Goal: Transaction & Acquisition: Book appointment/travel/reservation

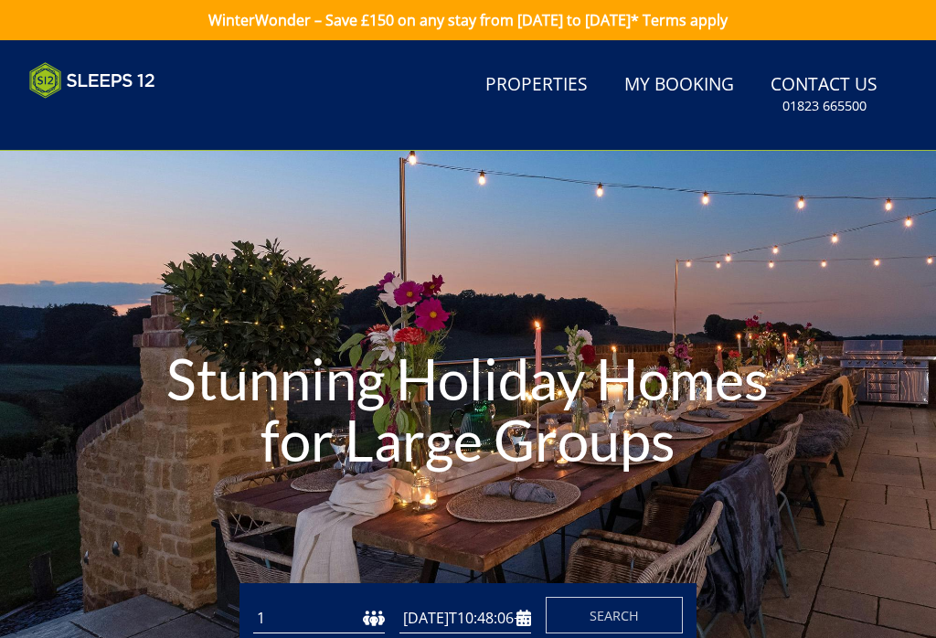
type input "[DATE]"
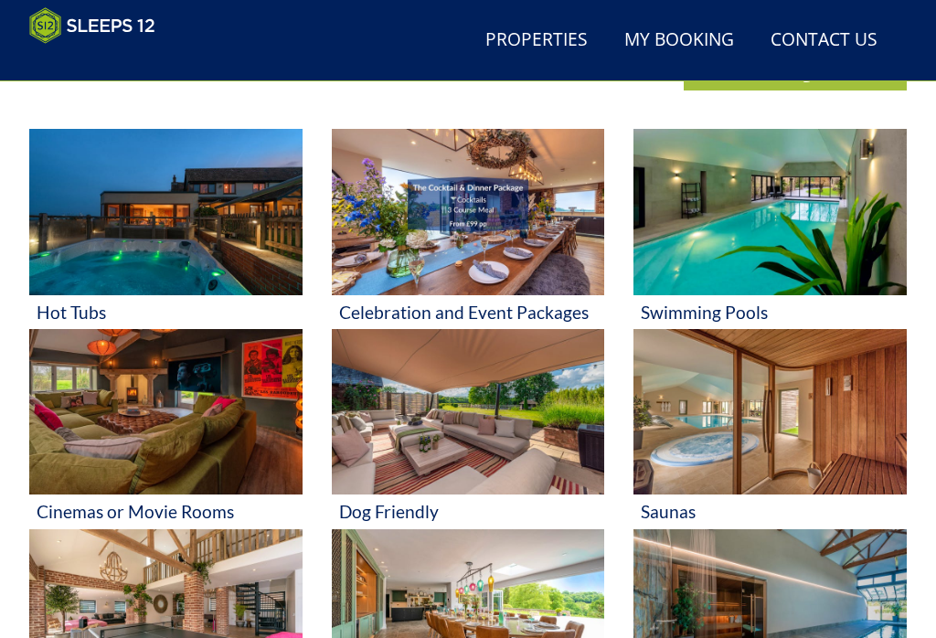
scroll to position [666, 0]
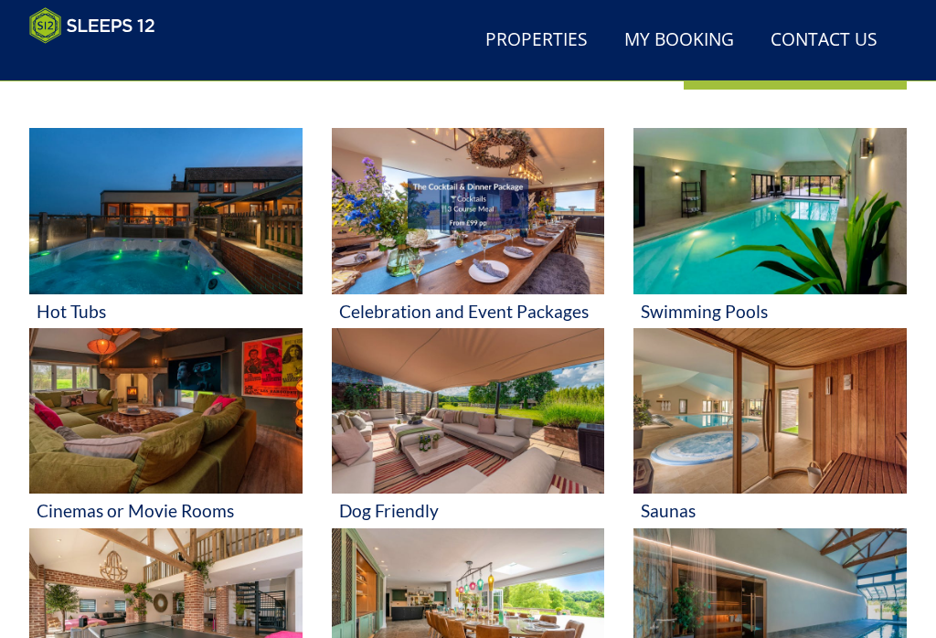
click at [823, 216] on img at bounding box center [769, 211] width 273 height 166
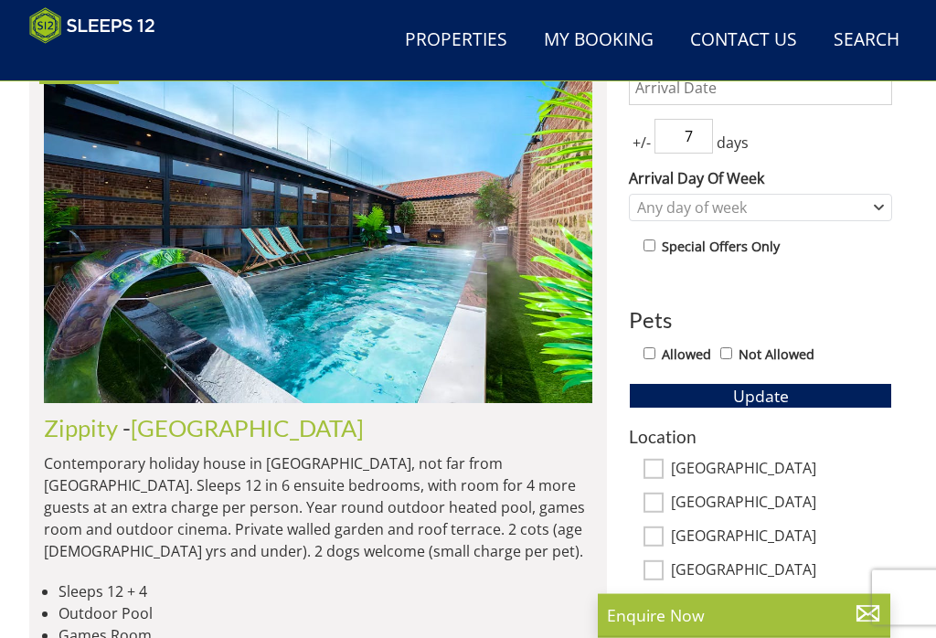
scroll to position [734, 0]
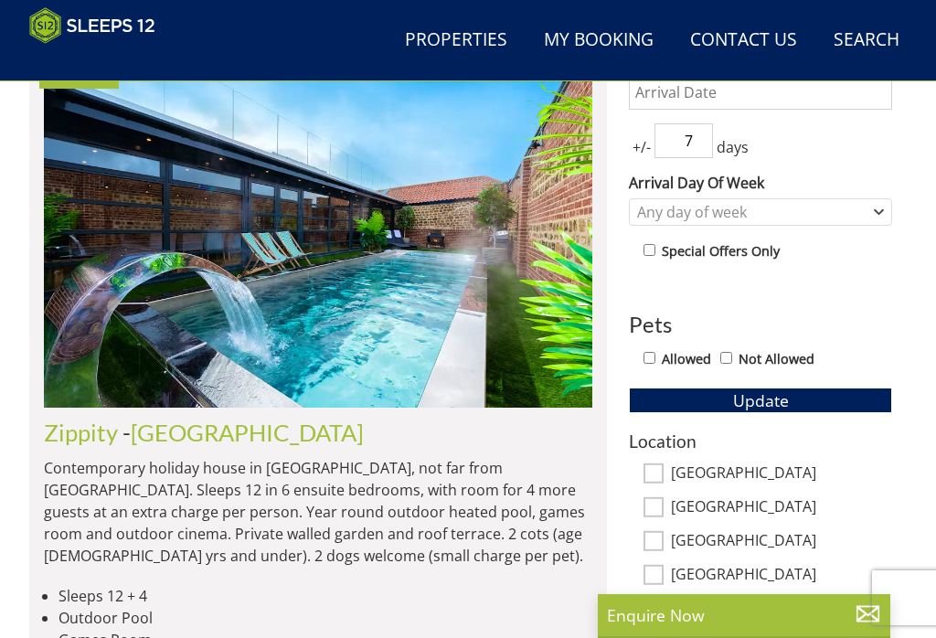
click at [412, 311] on img at bounding box center [318, 231] width 548 height 354
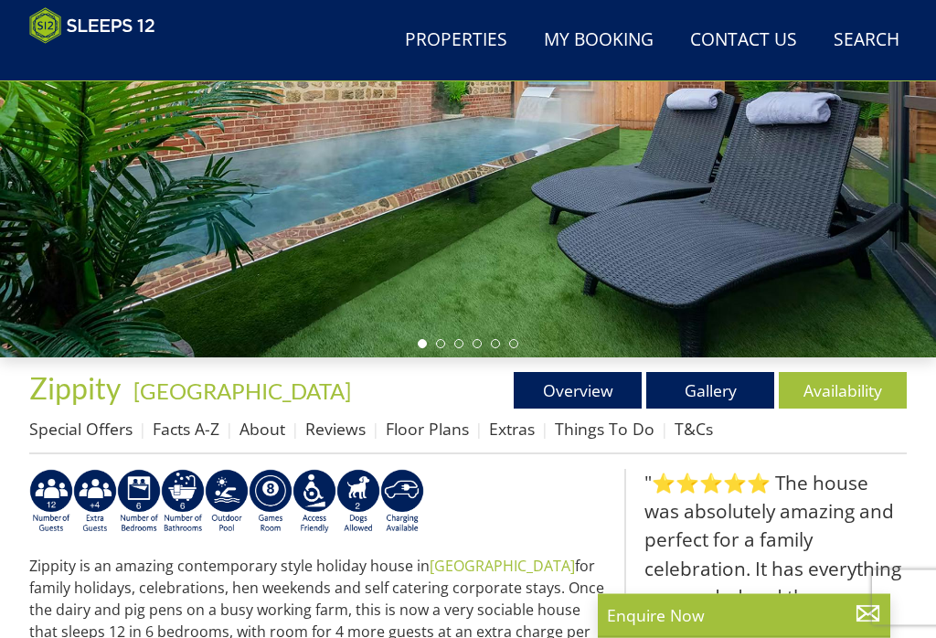
scroll to position [288, 0]
click at [720, 387] on link "Gallery" at bounding box center [710, 390] width 128 height 37
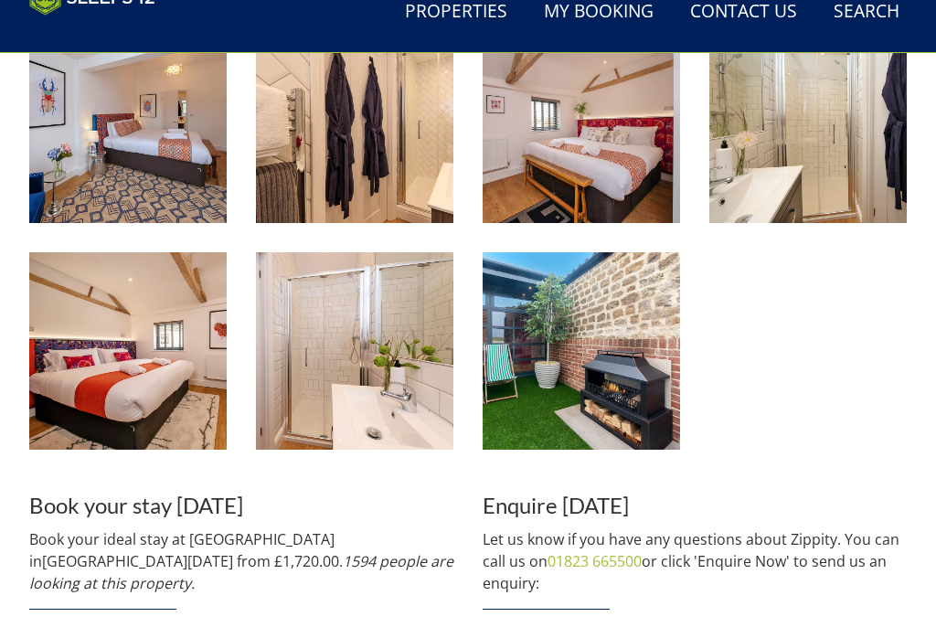
scroll to position [1864, 0]
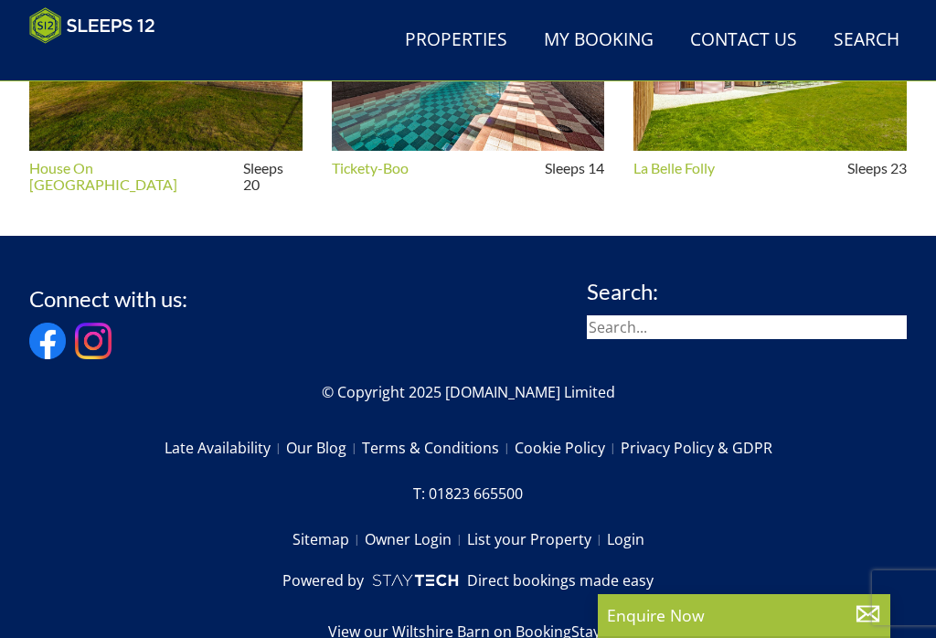
scroll to position [288, 0]
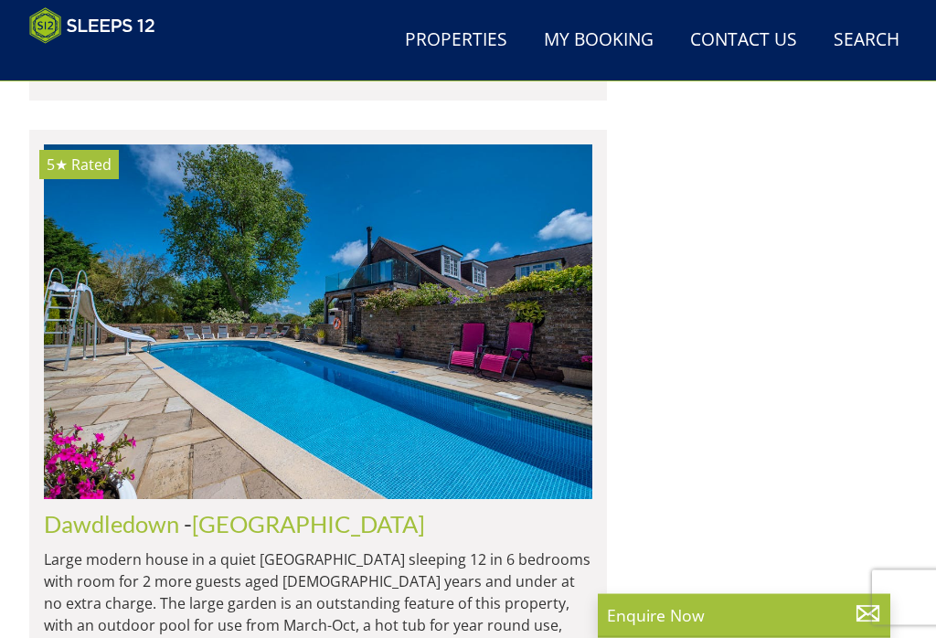
scroll to position [2709, 0]
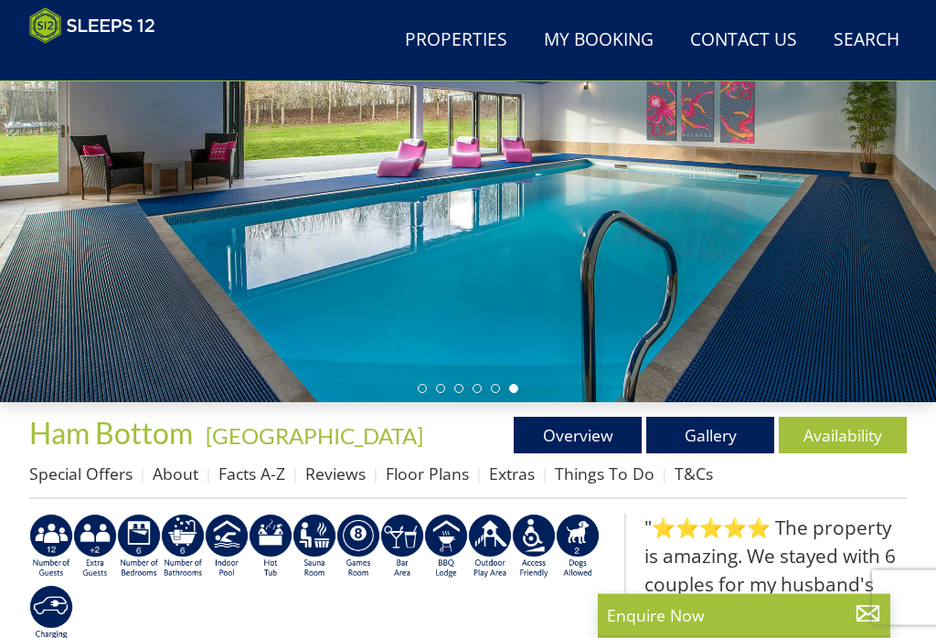
scroll to position [245, 0]
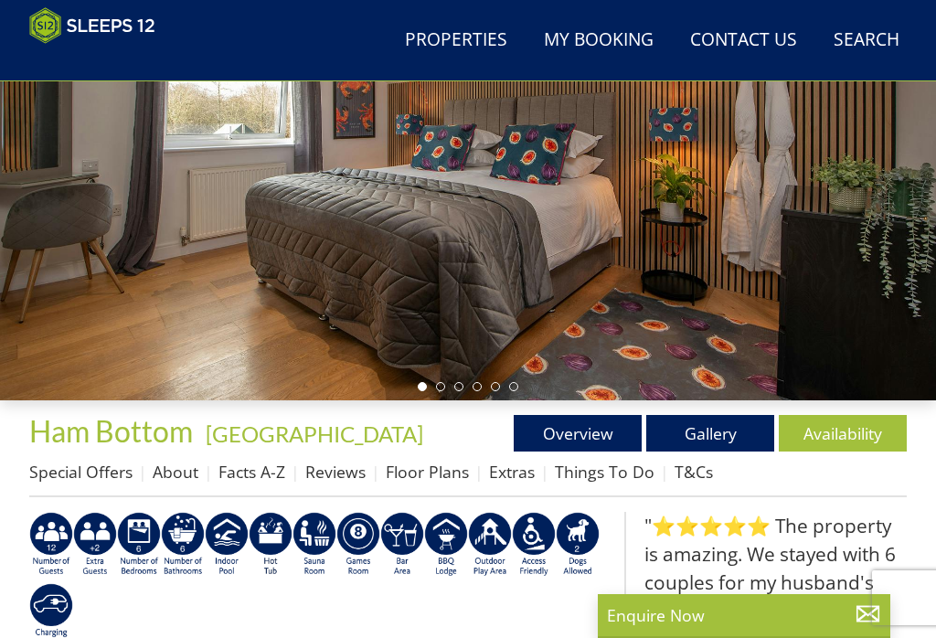
click at [734, 427] on link "Gallery" at bounding box center [710, 433] width 128 height 37
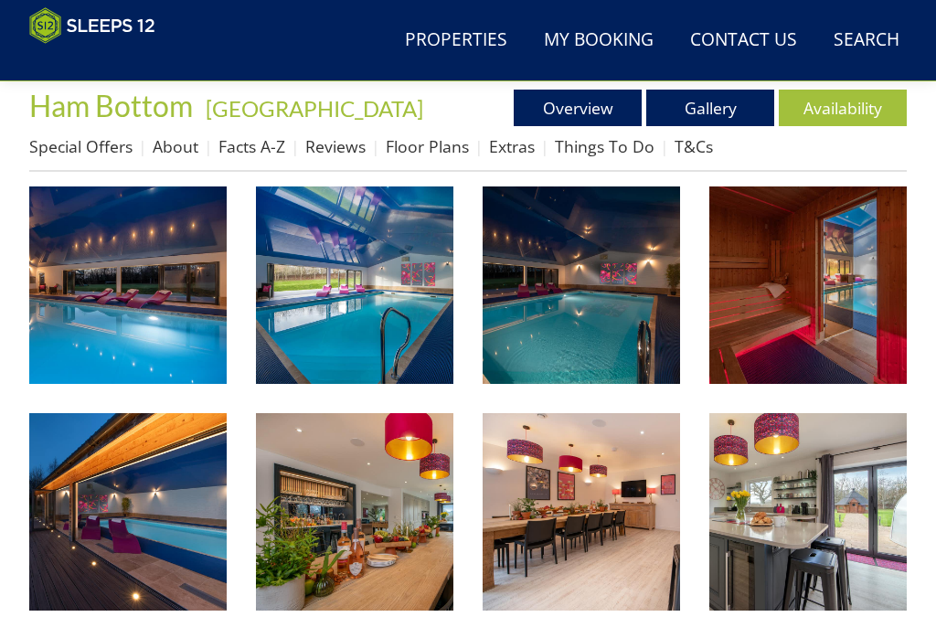
scroll to position [569, 0]
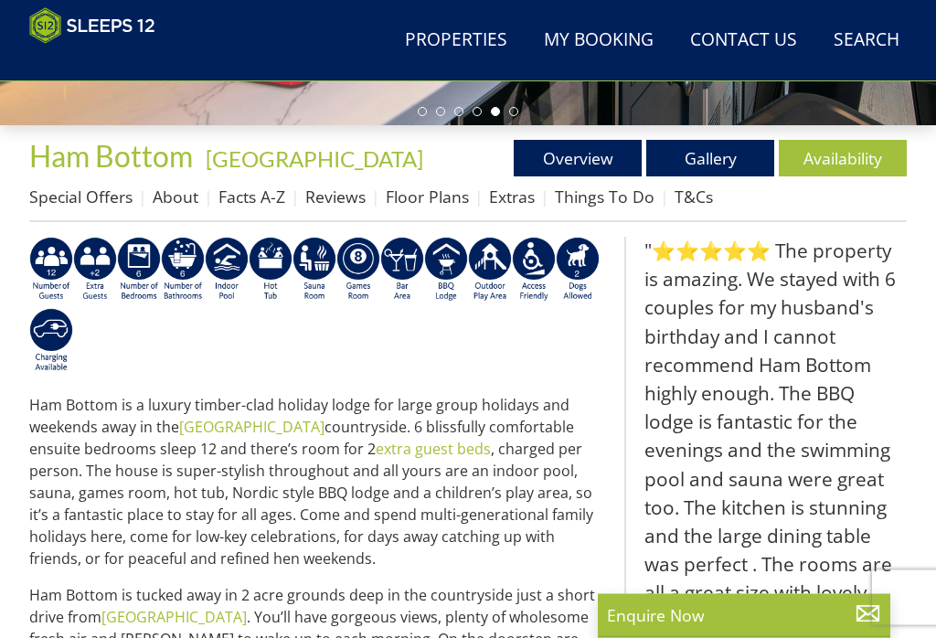
scroll to position [520, 0]
click at [102, 185] on link "Special Offers" at bounding box center [80, 196] width 103 height 22
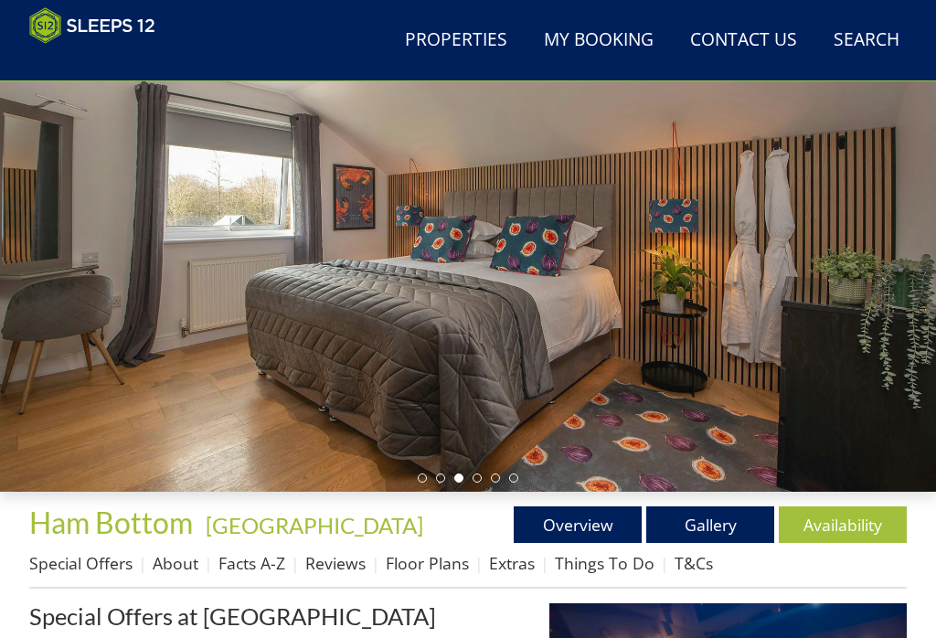
scroll to position [145, 0]
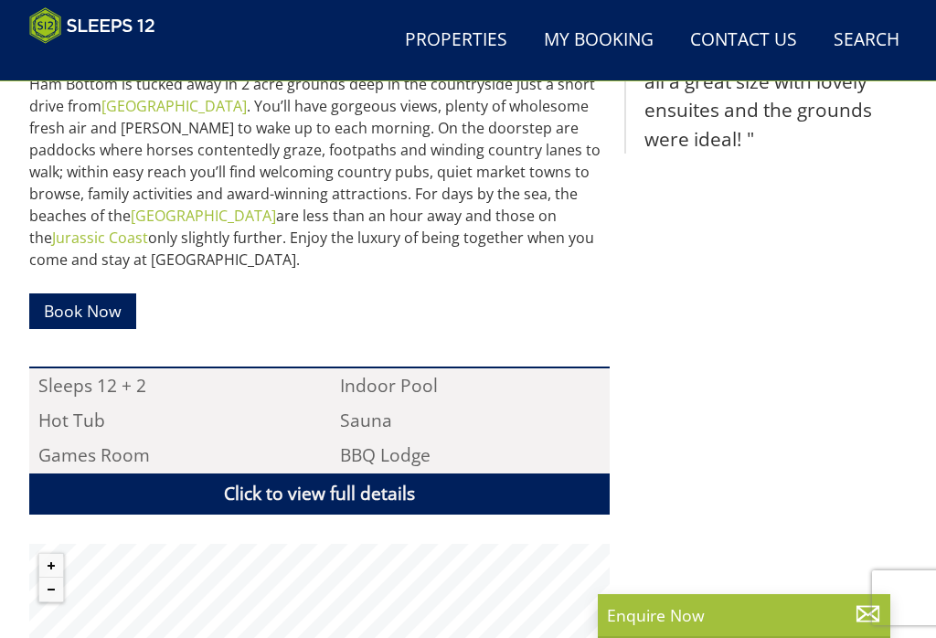
scroll to position [971, 0]
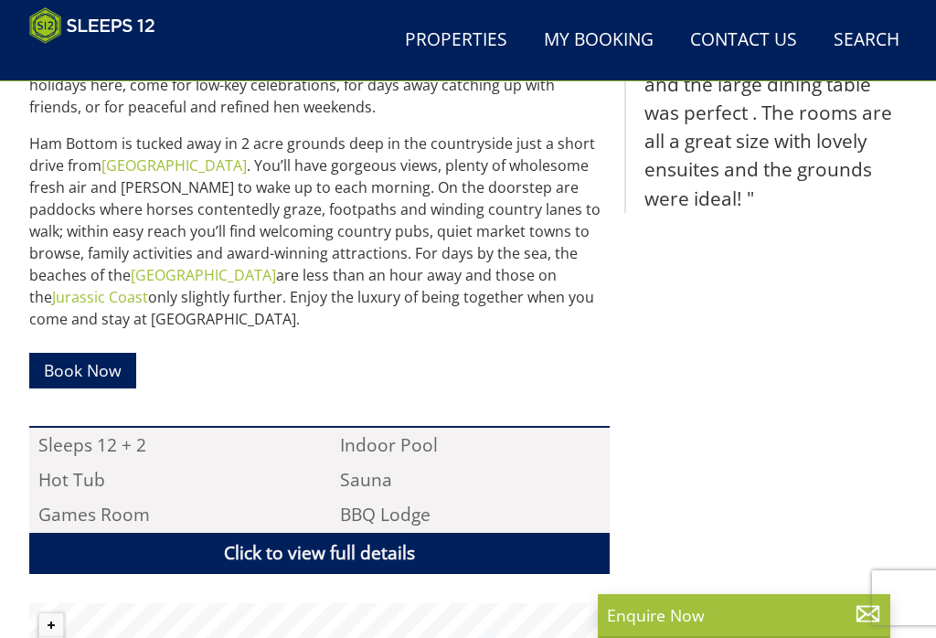
click at [88, 353] on link "Book Now" at bounding box center [82, 371] width 107 height 36
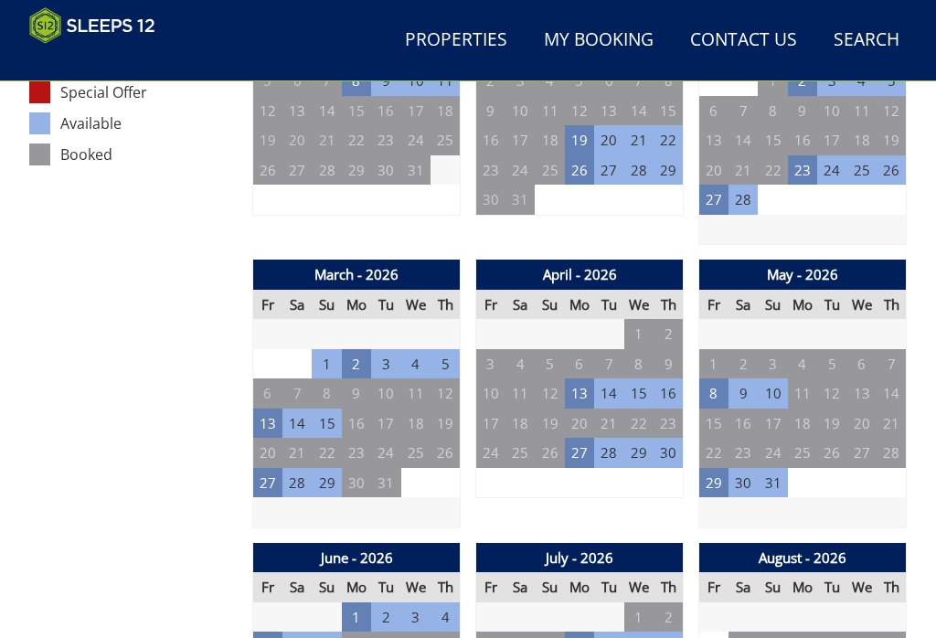
scroll to position [1048, 0]
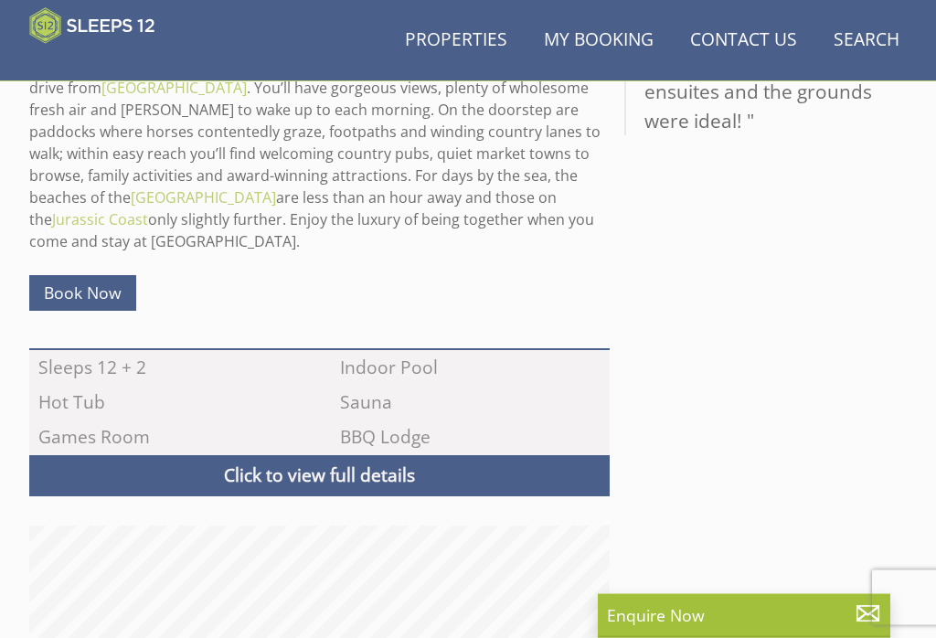
scroll to position [1025, 0]
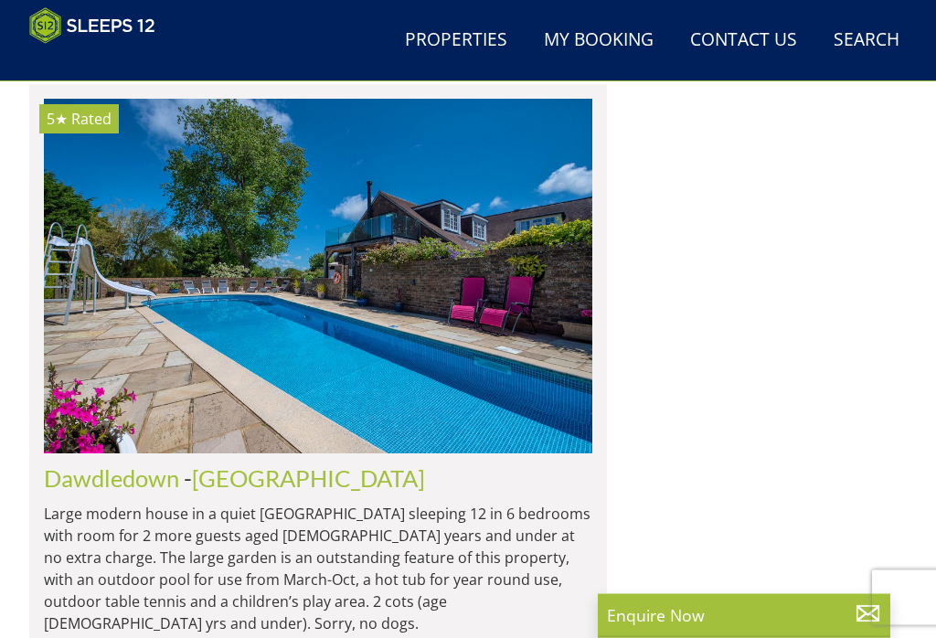
scroll to position [2755, 0]
click at [338, 342] on img at bounding box center [318, 276] width 548 height 354
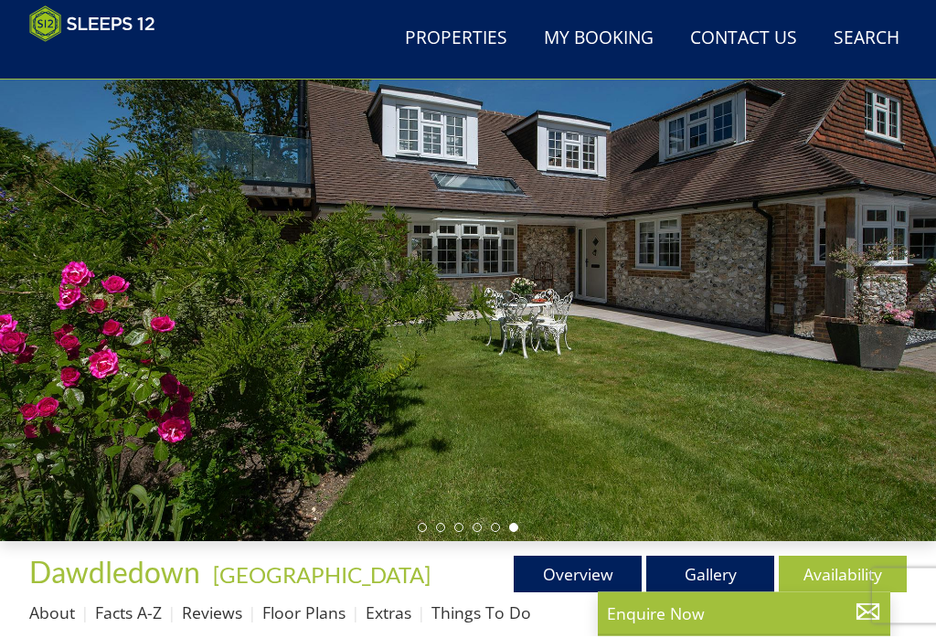
scroll to position [106, 0]
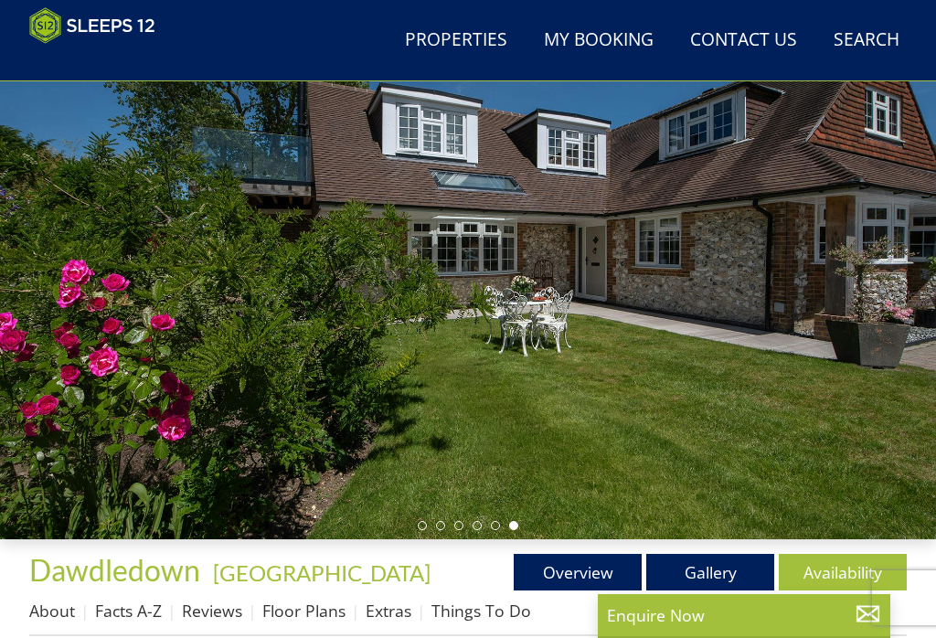
click at [722, 569] on link "Gallery" at bounding box center [710, 572] width 128 height 37
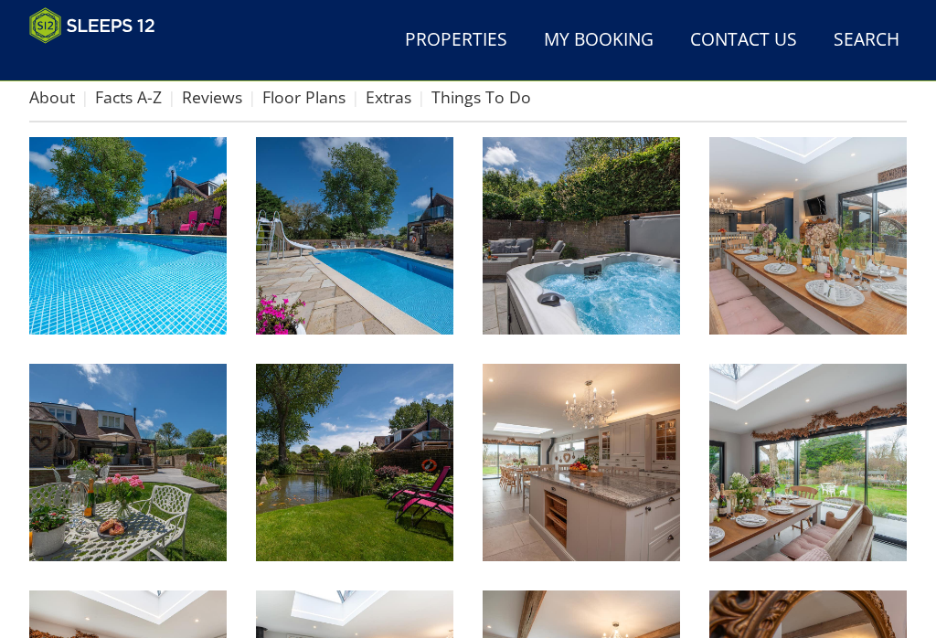
scroll to position [620, 0]
click at [132, 227] on img at bounding box center [127, 235] width 197 height 197
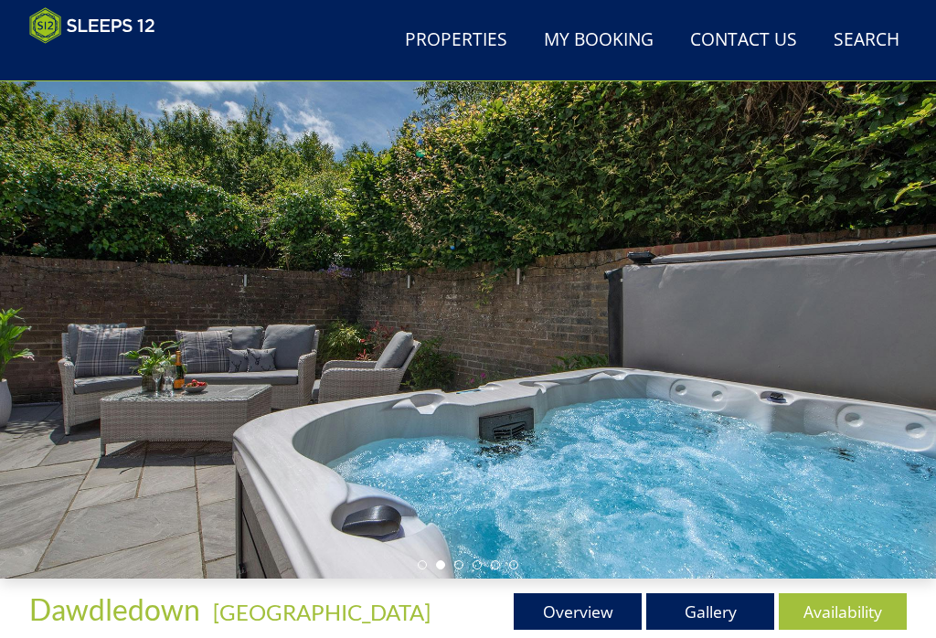
scroll to position [130, 0]
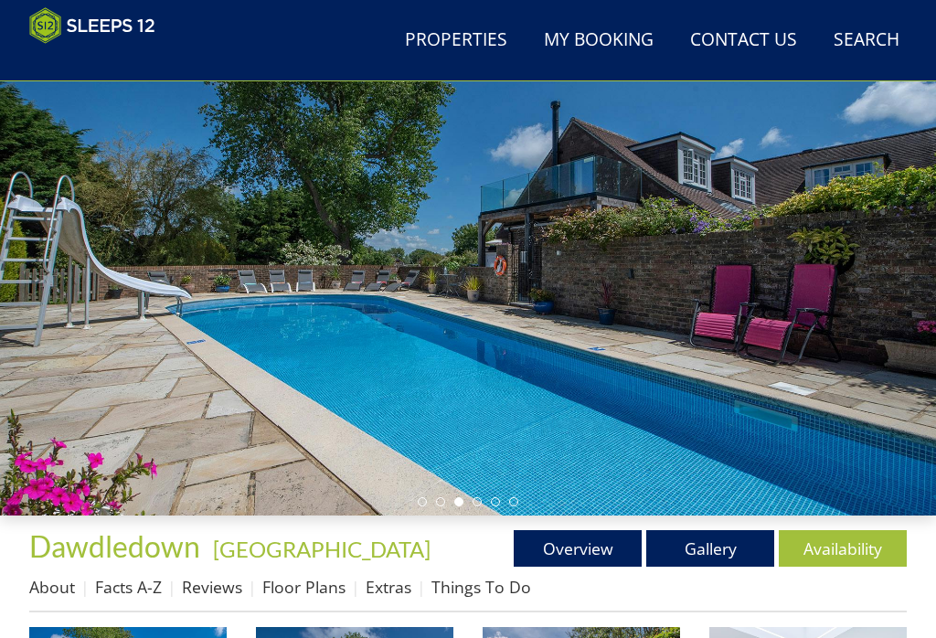
click at [331, 586] on link "Floor Plans" at bounding box center [303, 587] width 83 height 22
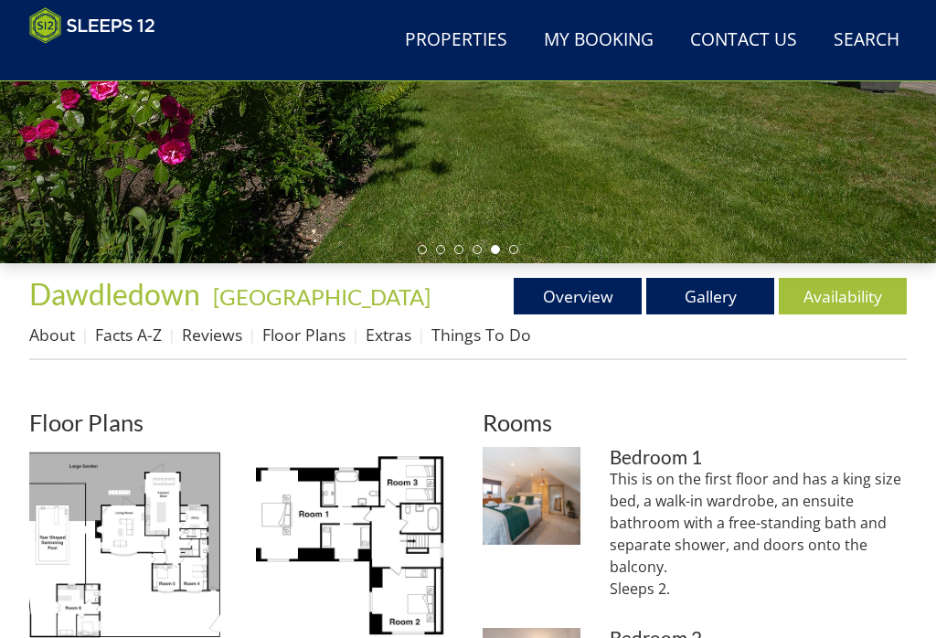
scroll to position [380, 0]
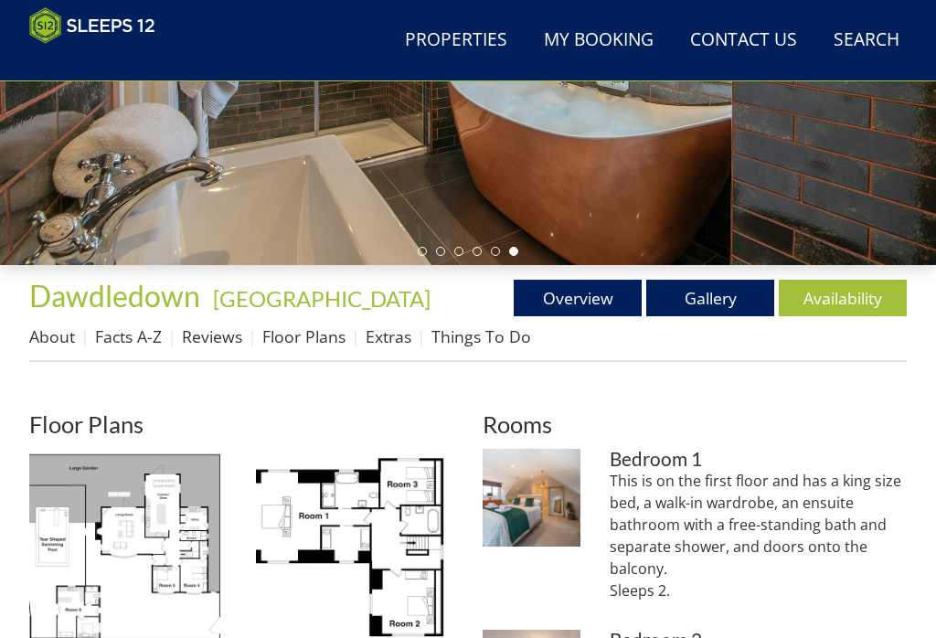
click at [228, 329] on link "Reviews" at bounding box center [212, 336] width 60 height 22
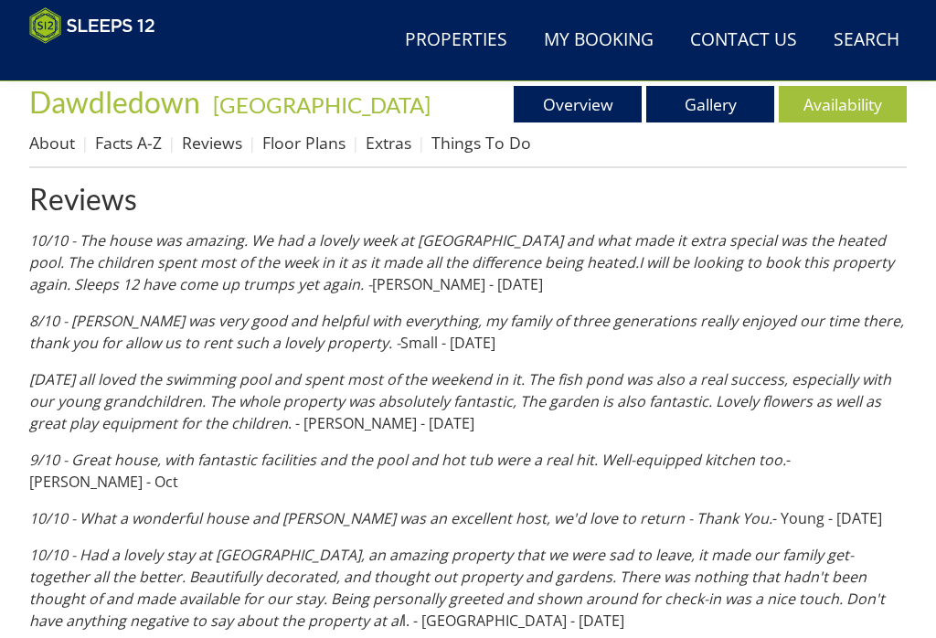
scroll to position [574, 0]
click at [849, 95] on link "Availability" at bounding box center [842, 104] width 128 height 37
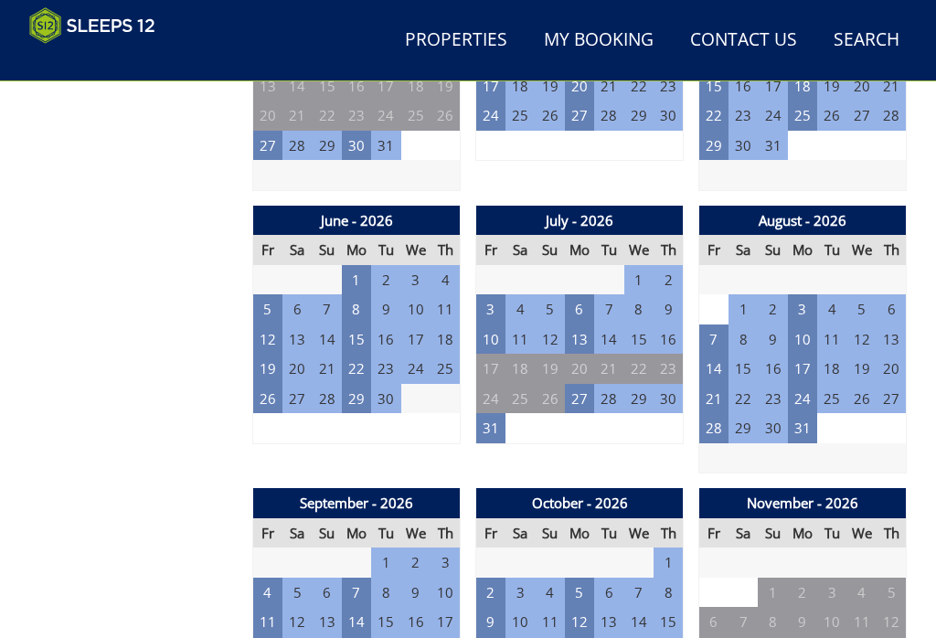
scroll to position [1401, 0]
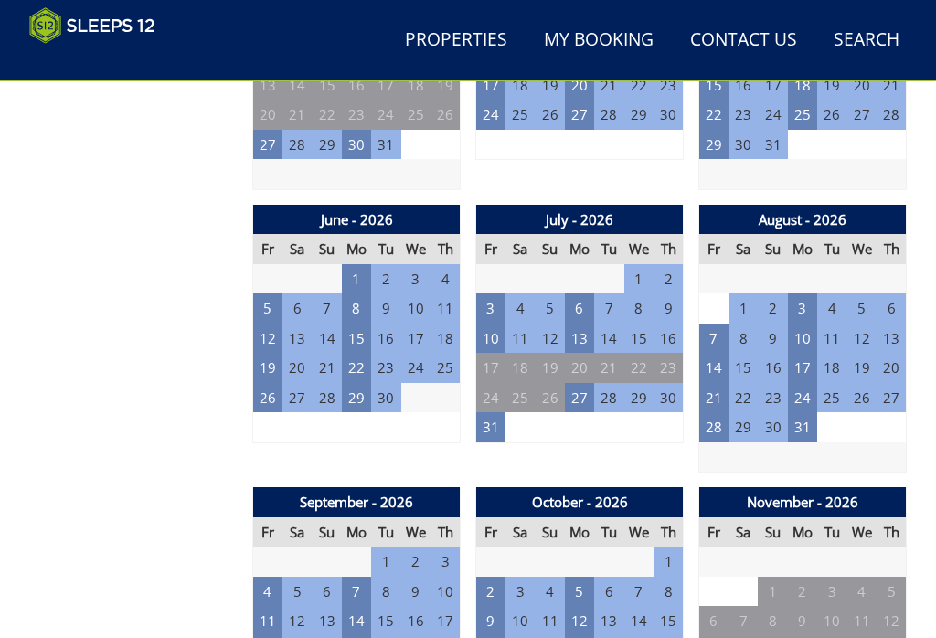
click at [582, 294] on td "6" at bounding box center [579, 308] width 29 height 30
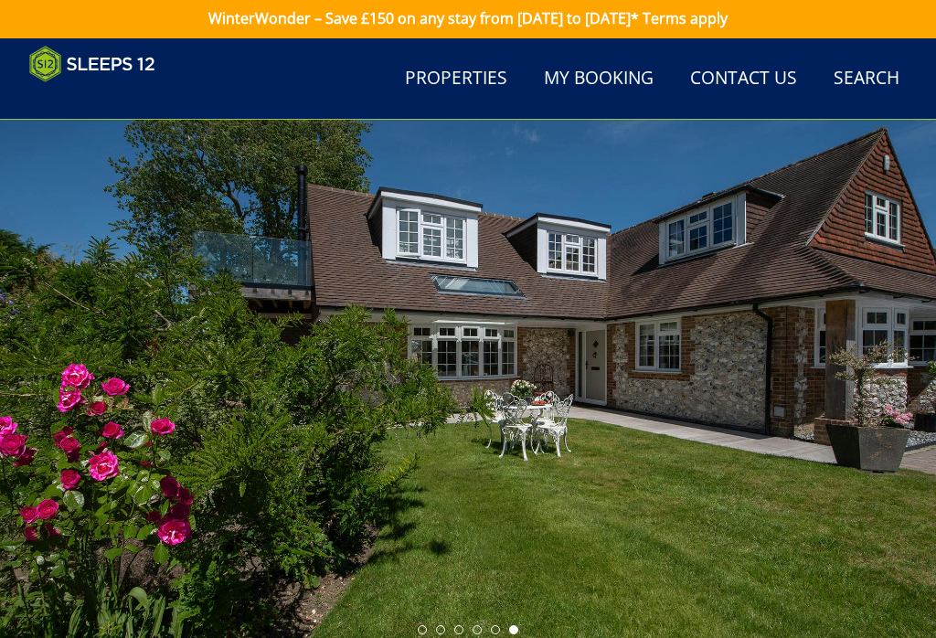
scroll to position [0, 0]
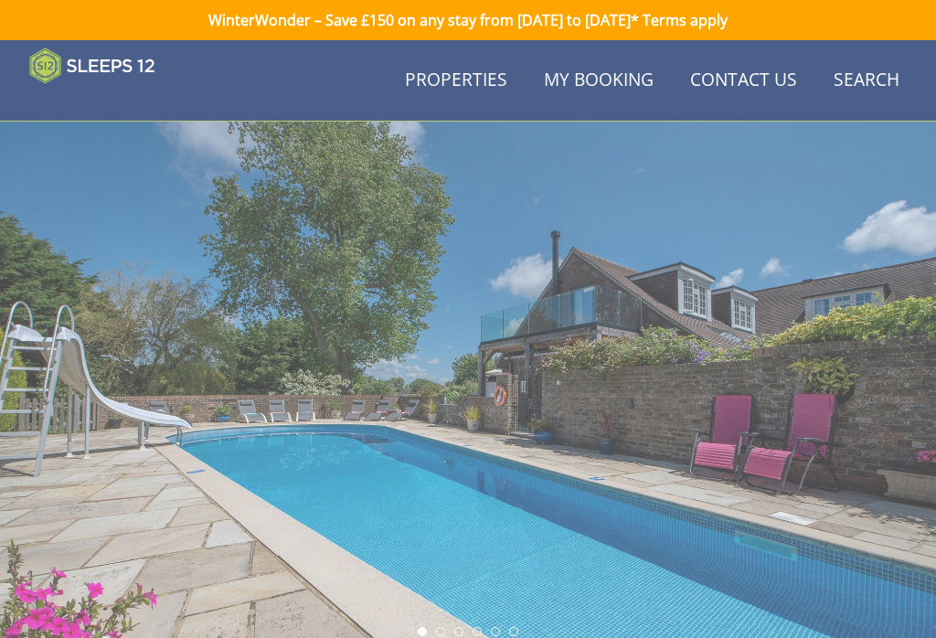
scroll to position [574, 0]
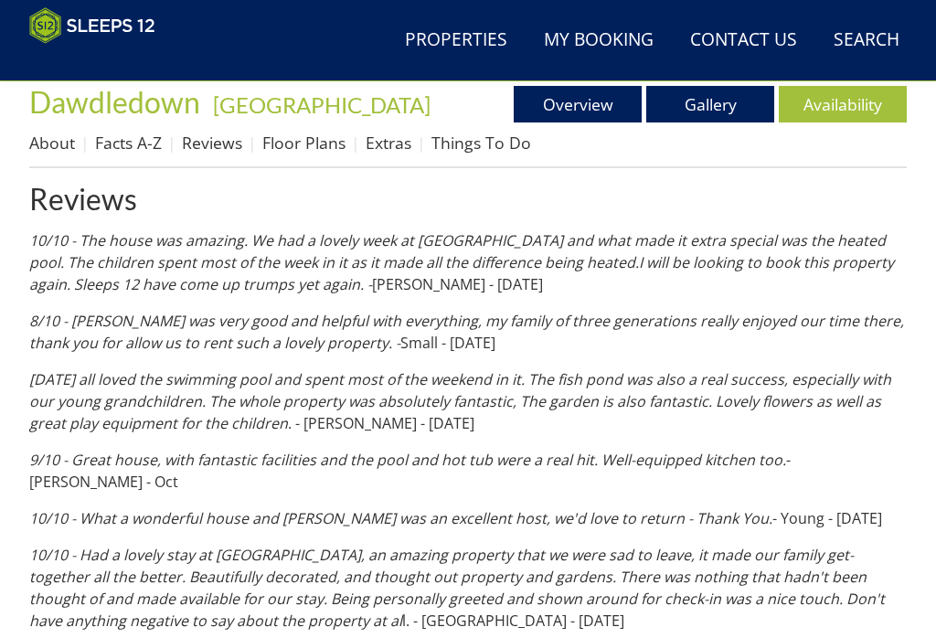
click at [56, 145] on link "About" at bounding box center [52, 143] width 46 height 22
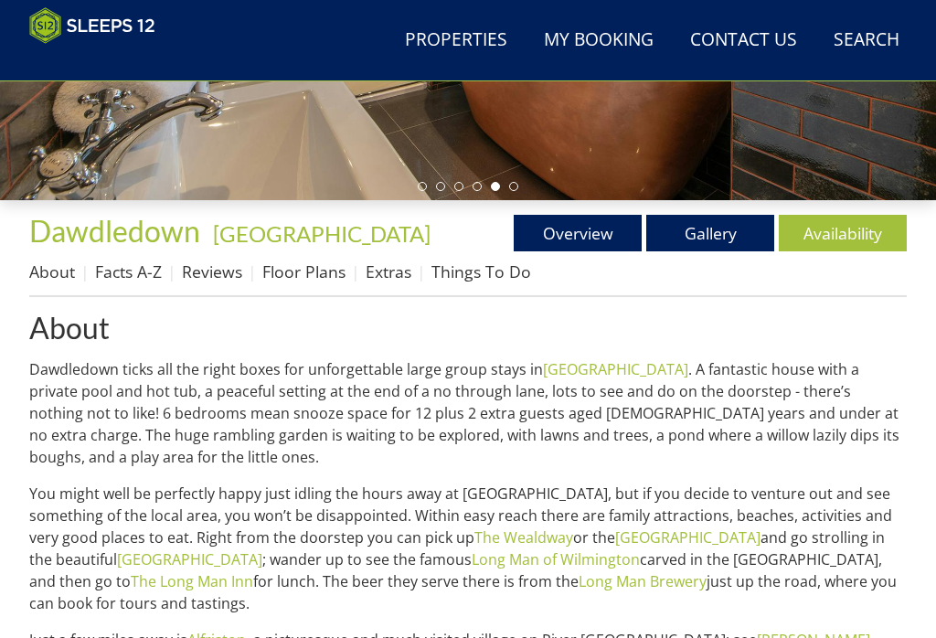
scroll to position [441, 0]
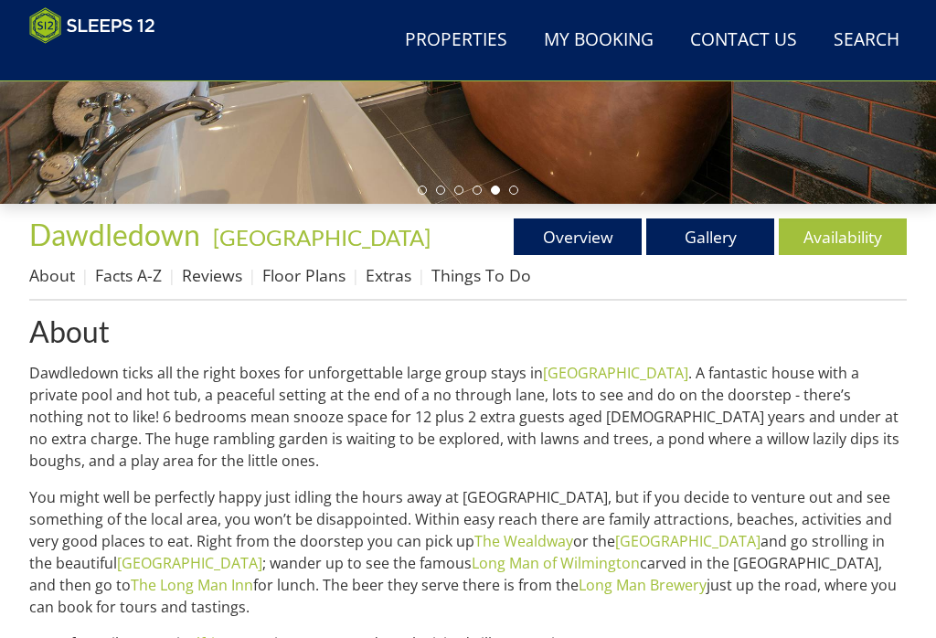
click at [310, 284] on link "Floor Plans" at bounding box center [303, 275] width 83 height 22
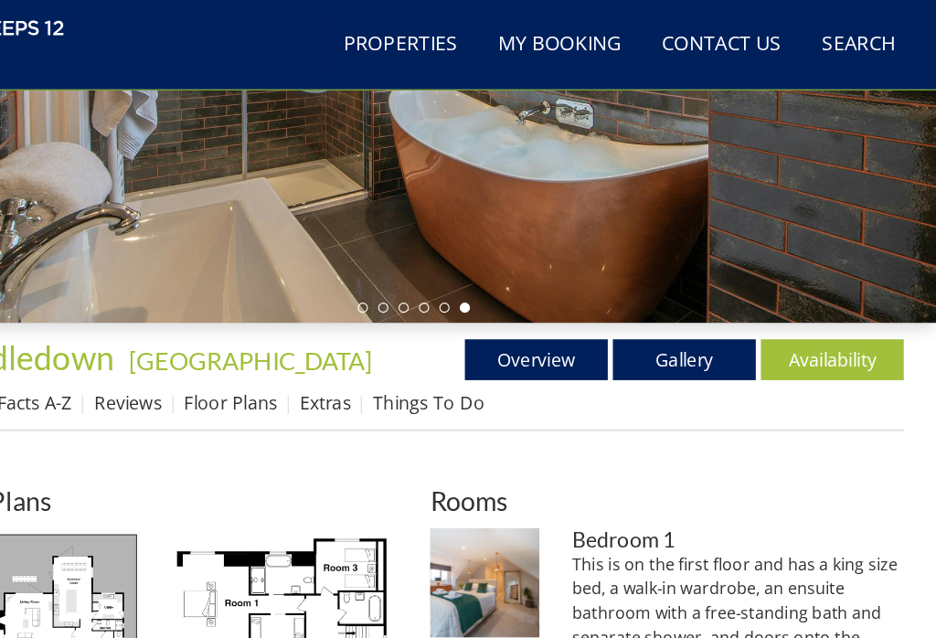
scroll to position [291, 0]
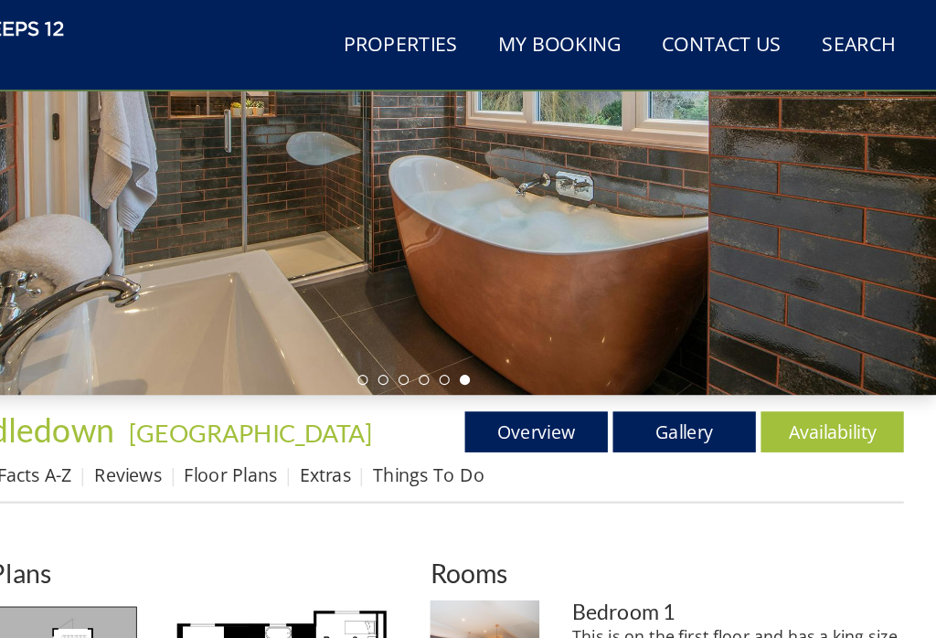
click at [365, 425] on link "Extras" at bounding box center [388, 425] width 46 height 22
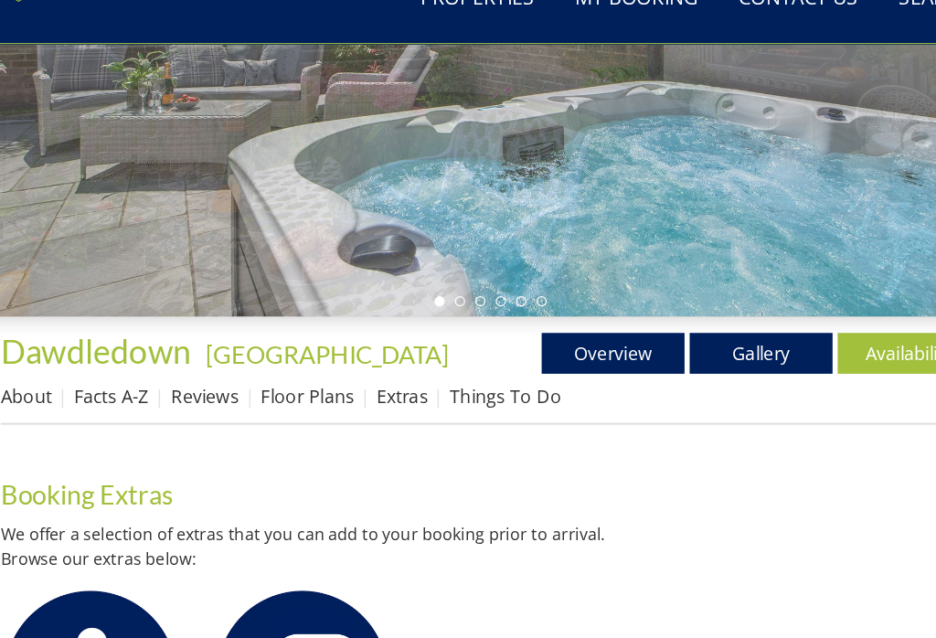
scroll to position [323, 0]
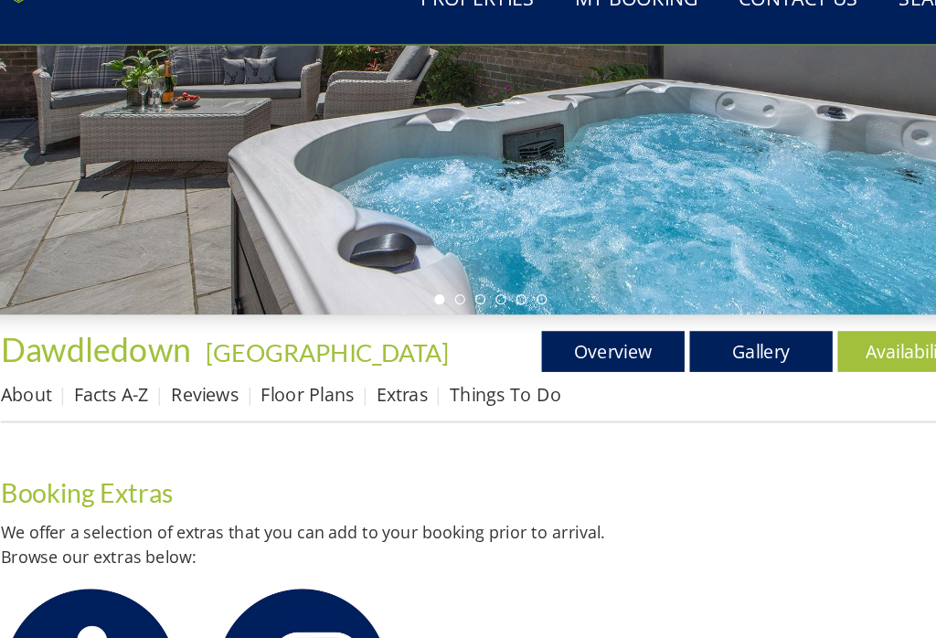
click at [463, 383] on link "Things To Do" at bounding box center [481, 394] width 100 height 22
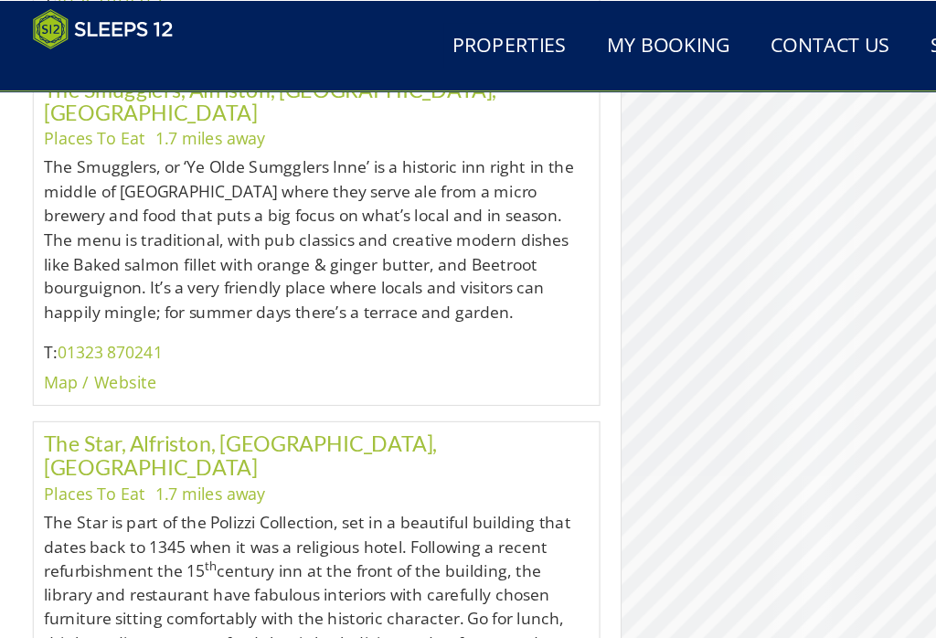
scroll to position [2628, 0]
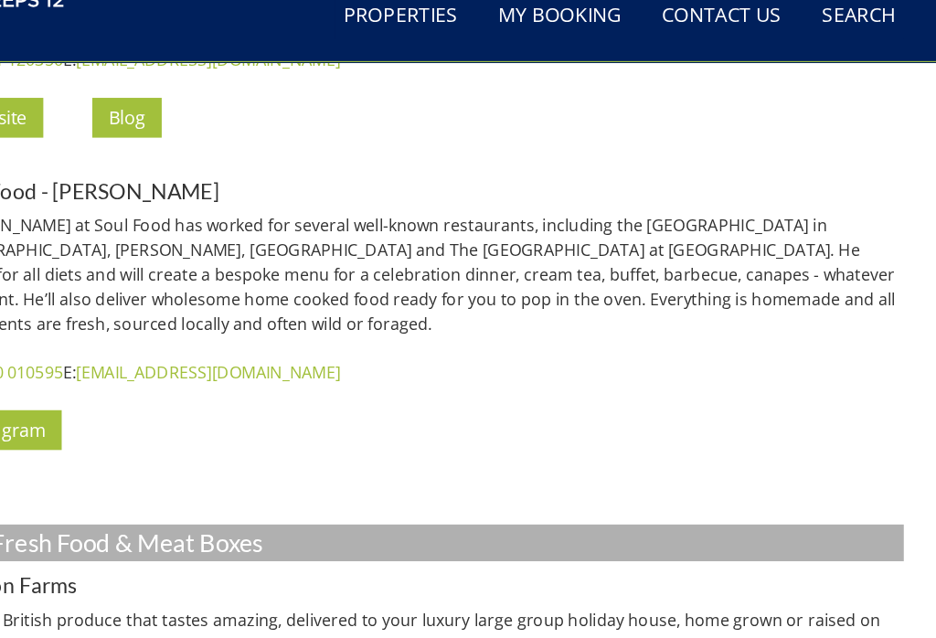
scroll to position [364, 0]
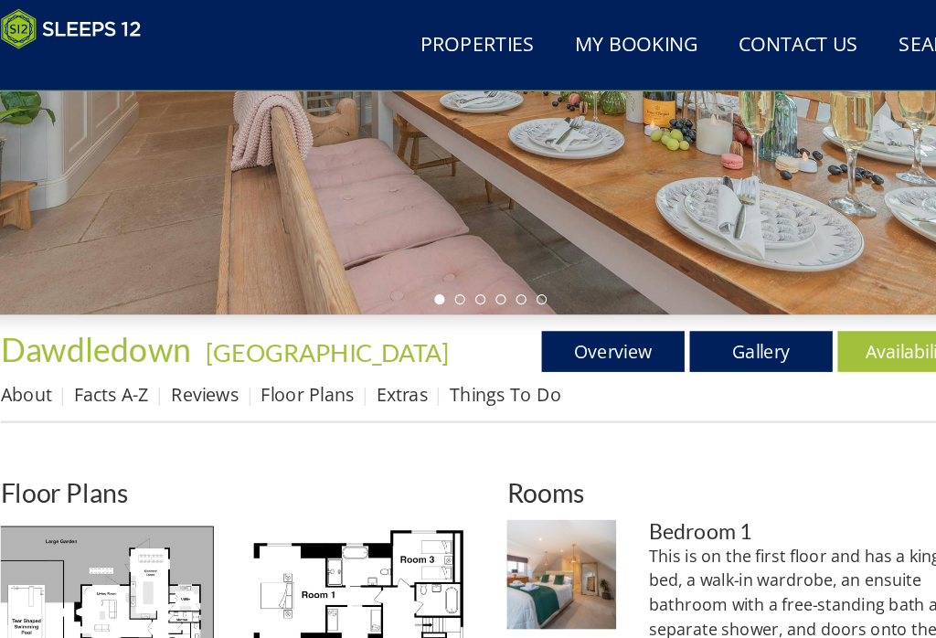
scroll to position [291, 0]
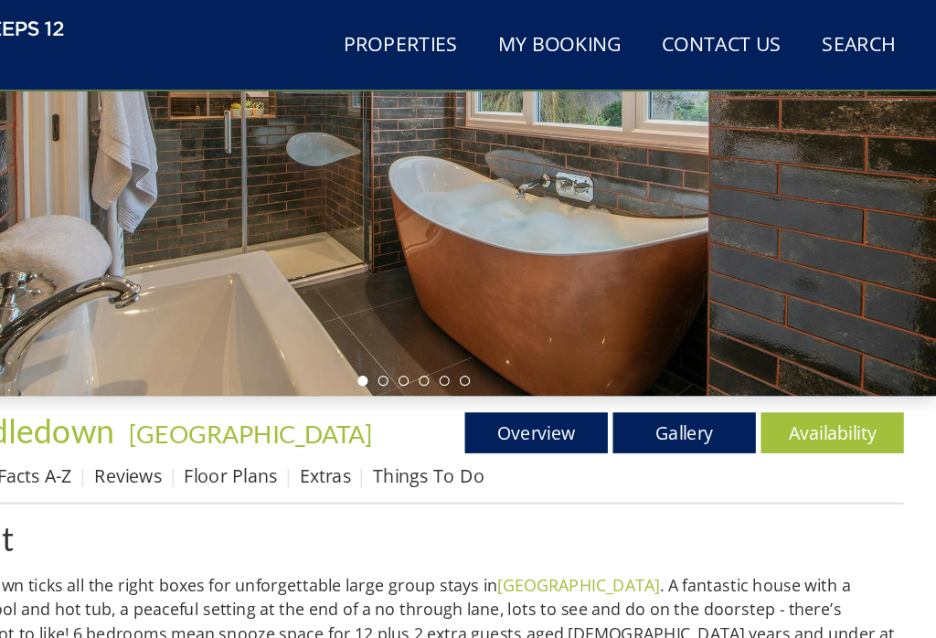
scroll to position [441, 0]
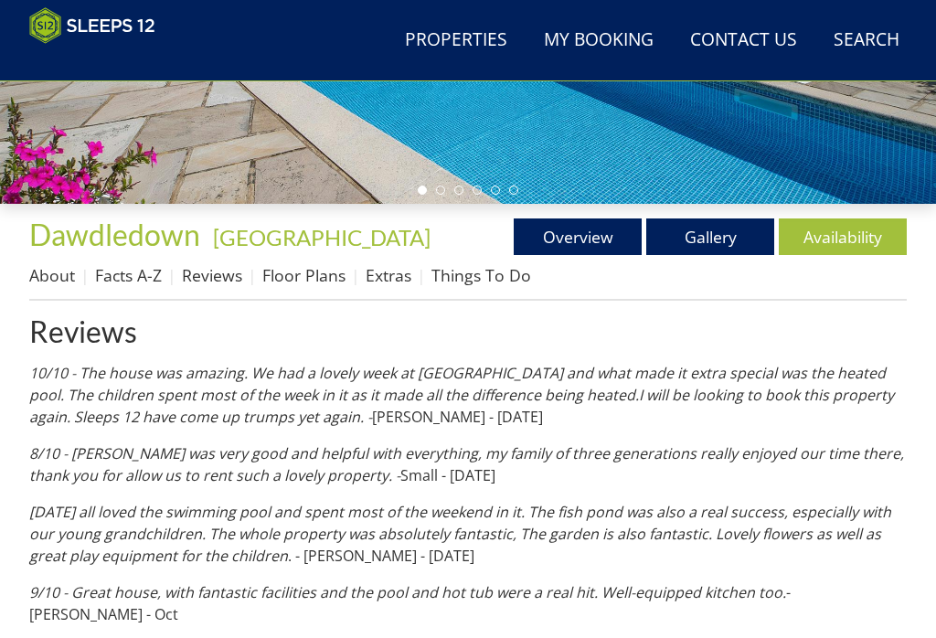
scroll to position [574, 0]
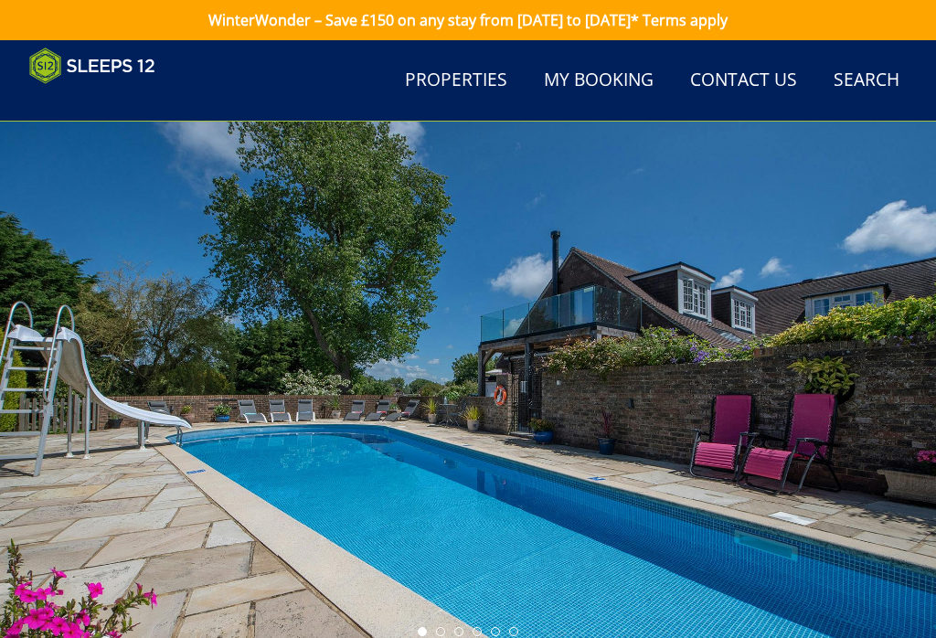
scroll to position [130, 0]
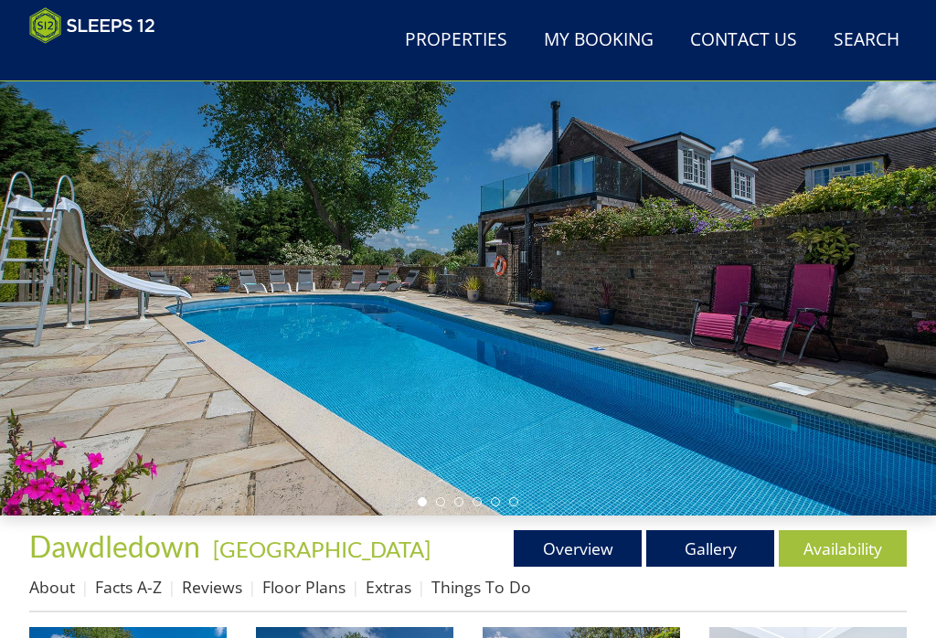
click at [740, 554] on link "Gallery" at bounding box center [710, 548] width 128 height 37
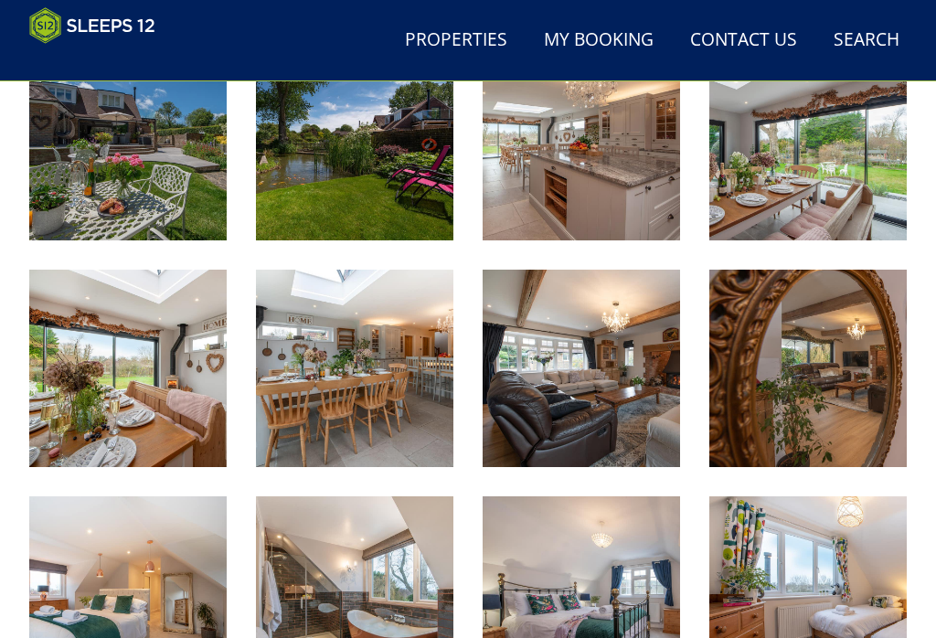
scroll to position [941, 0]
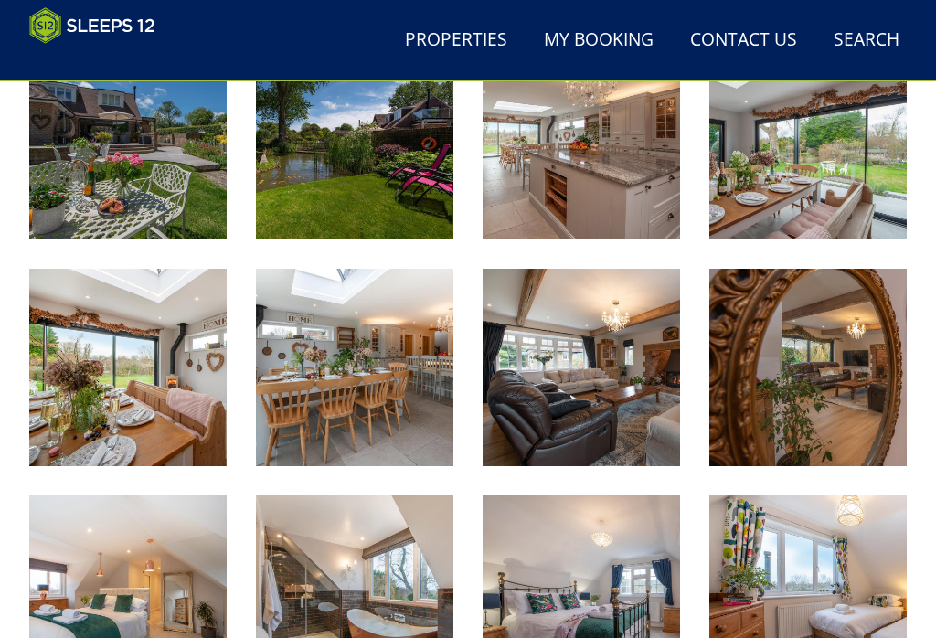
click at [340, 355] on img at bounding box center [354, 367] width 197 height 197
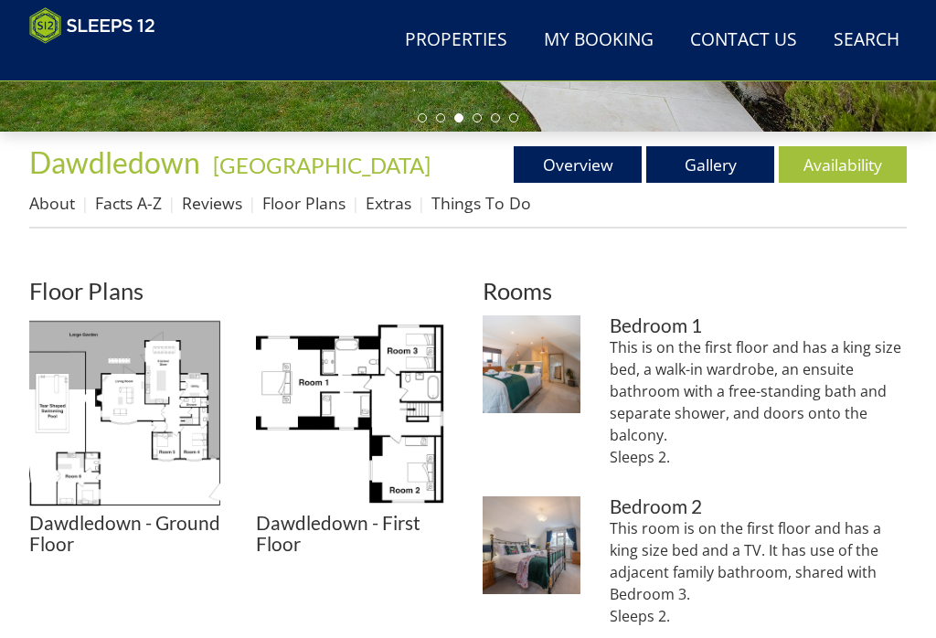
scroll to position [514, 0]
click at [729, 146] on link "Gallery" at bounding box center [710, 164] width 128 height 37
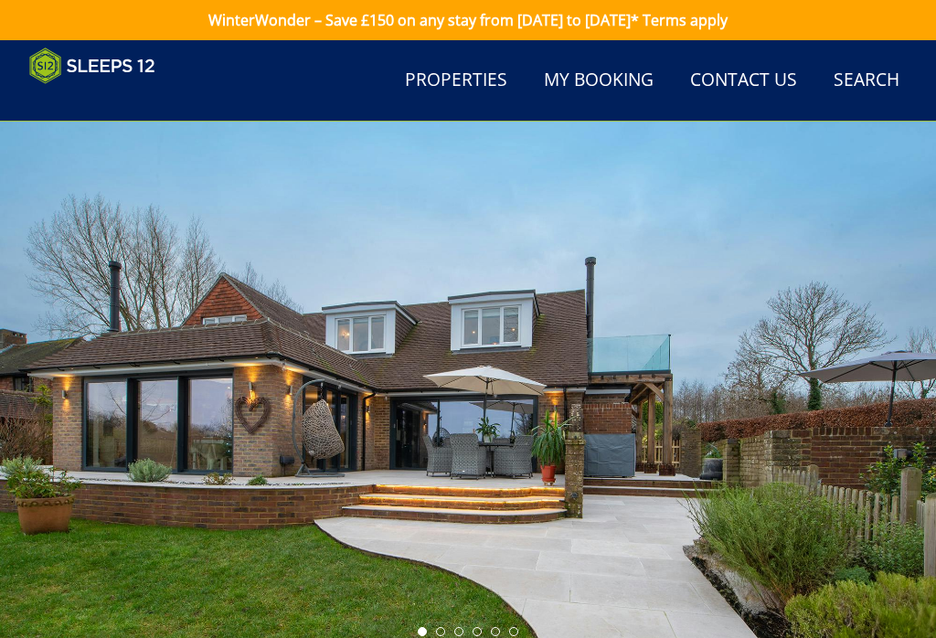
scroll to position [514, 0]
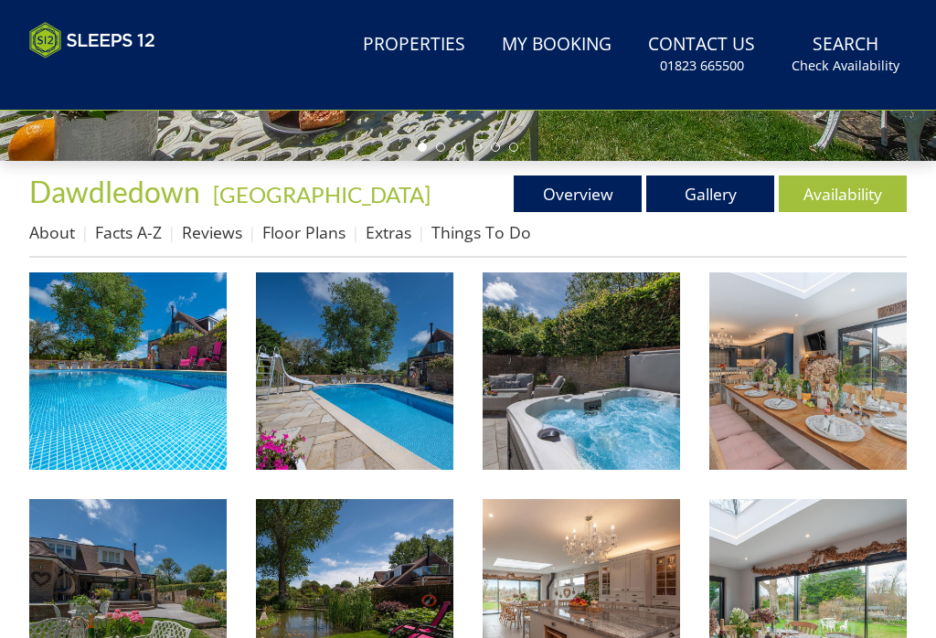
scroll to position [941, 0]
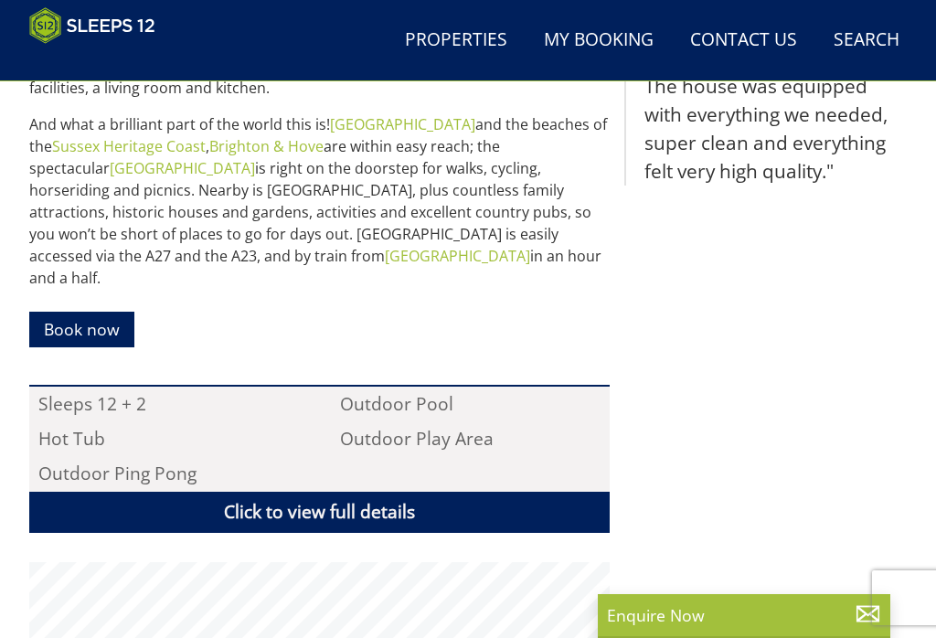
scroll to position [106, 0]
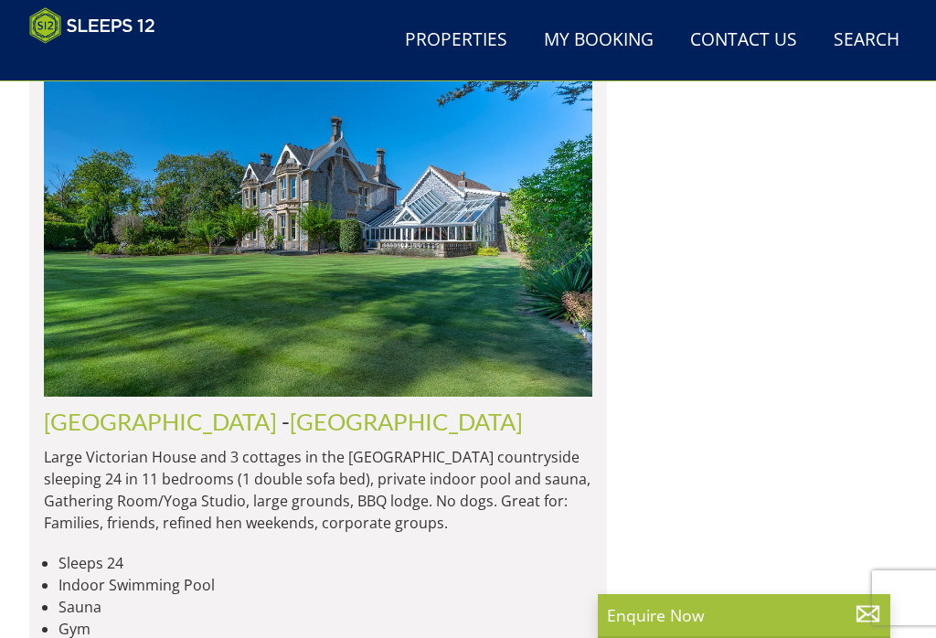
scroll to position [3536, 0]
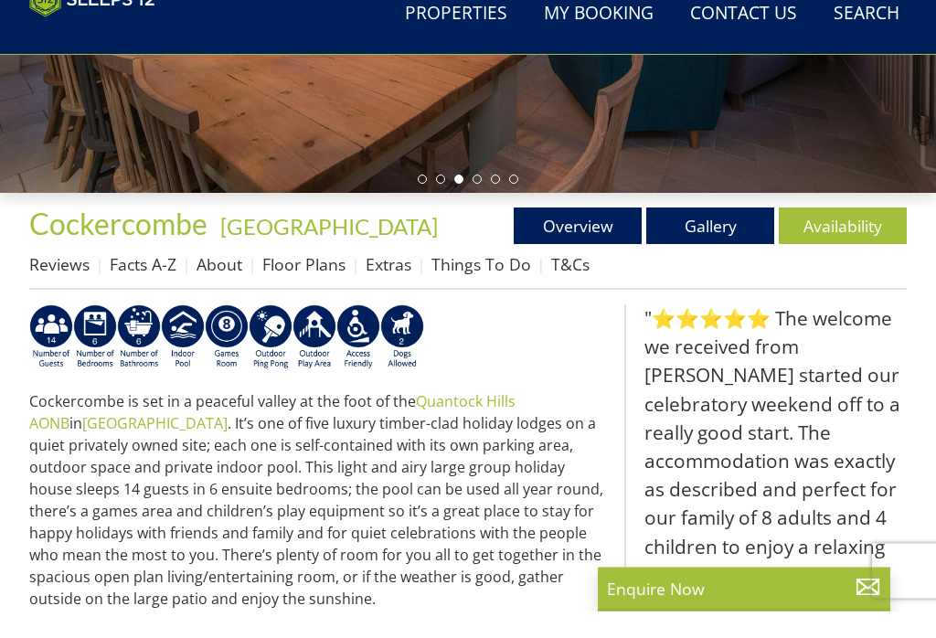
scroll to position [454, 0]
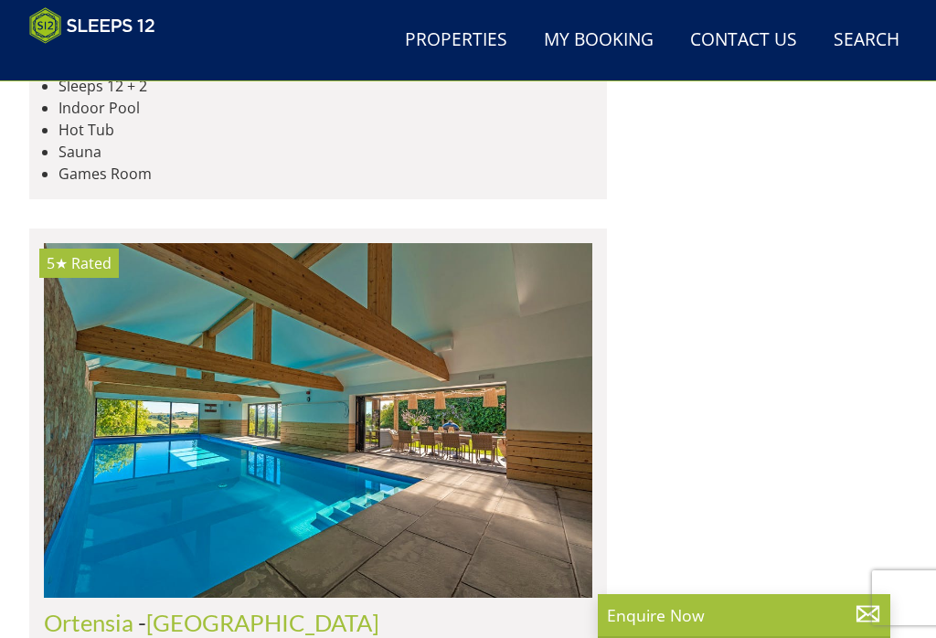
scroll to position [5802, 0]
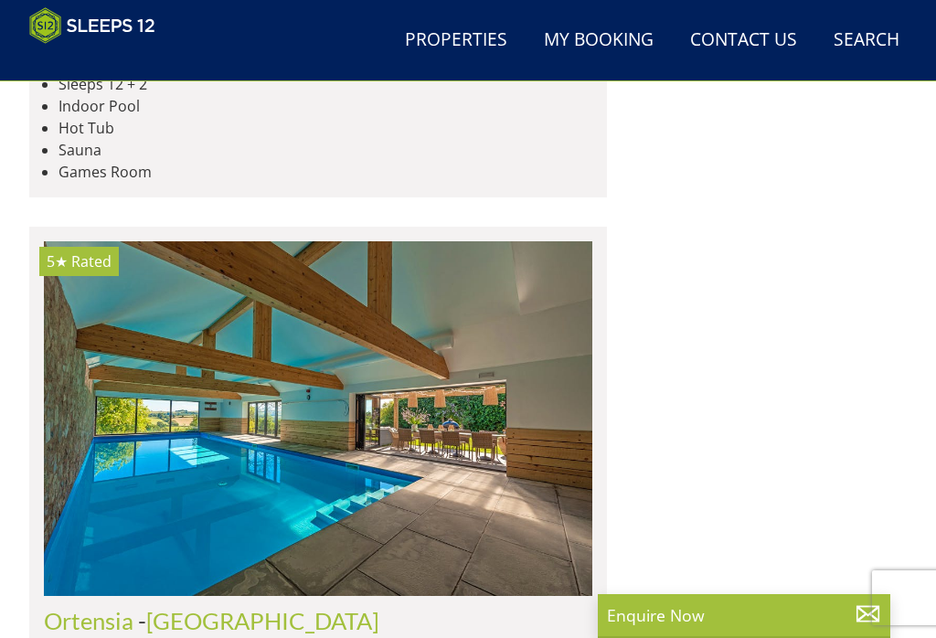
click at [454, 307] on img at bounding box center [318, 418] width 548 height 354
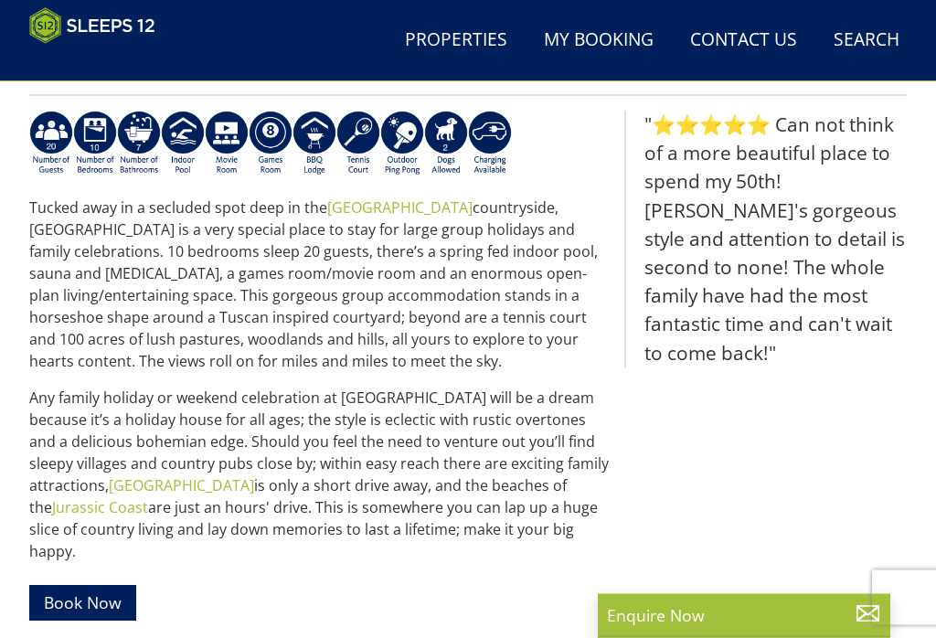
scroll to position [647, 0]
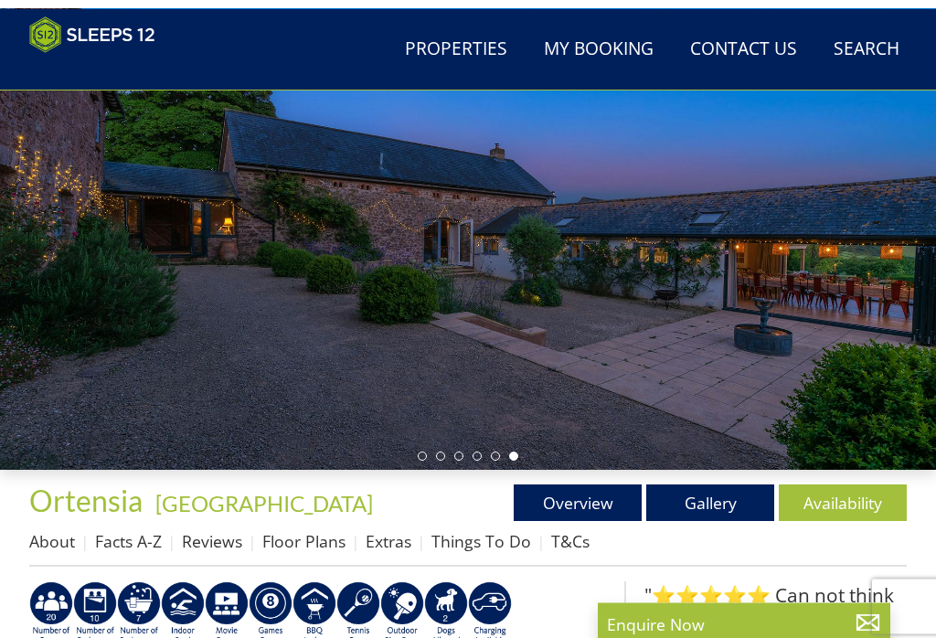
scroll to position [175, 0]
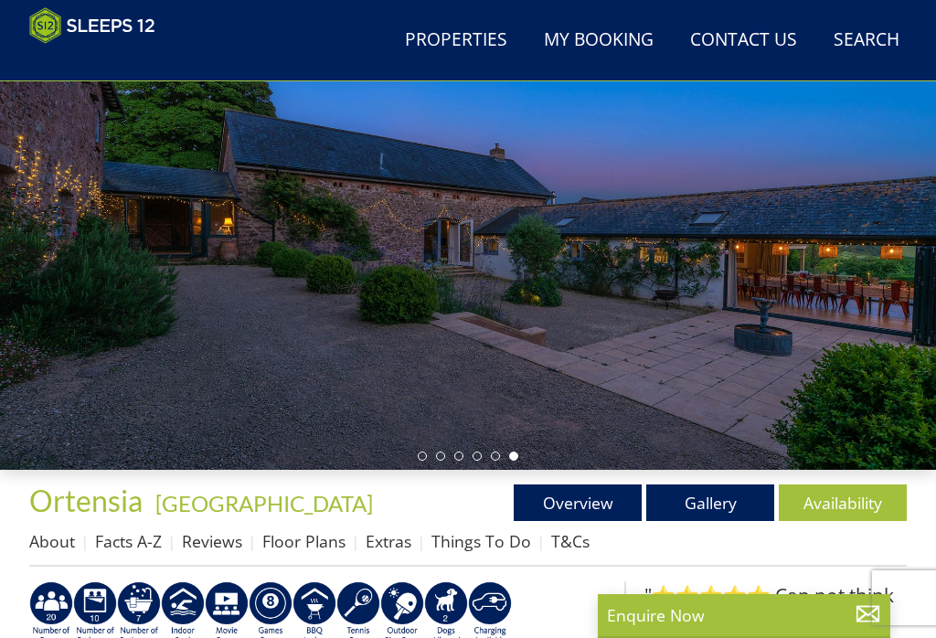
click at [744, 496] on link "Gallery" at bounding box center [710, 502] width 128 height 37
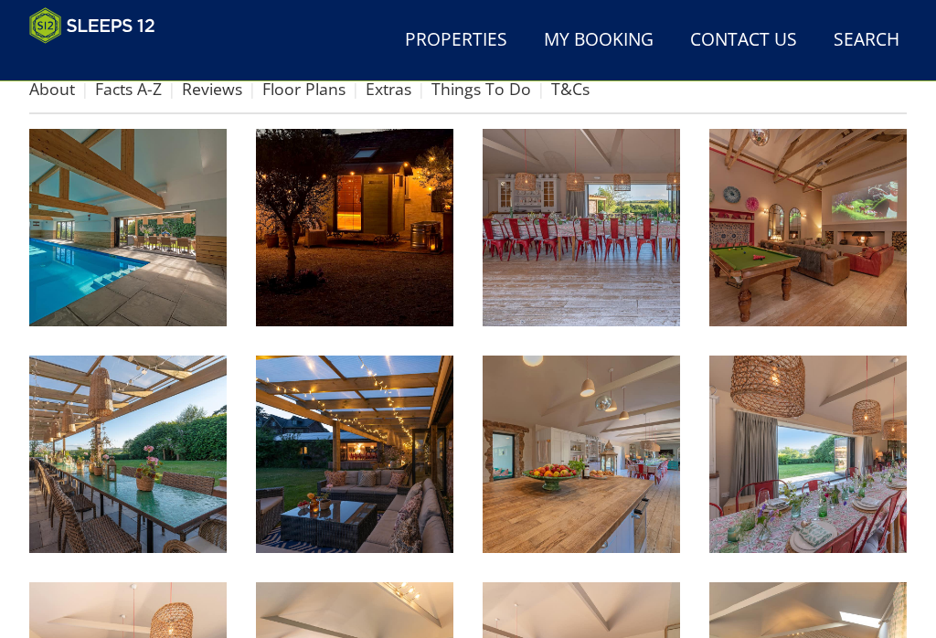
scroll to position [630, 0]
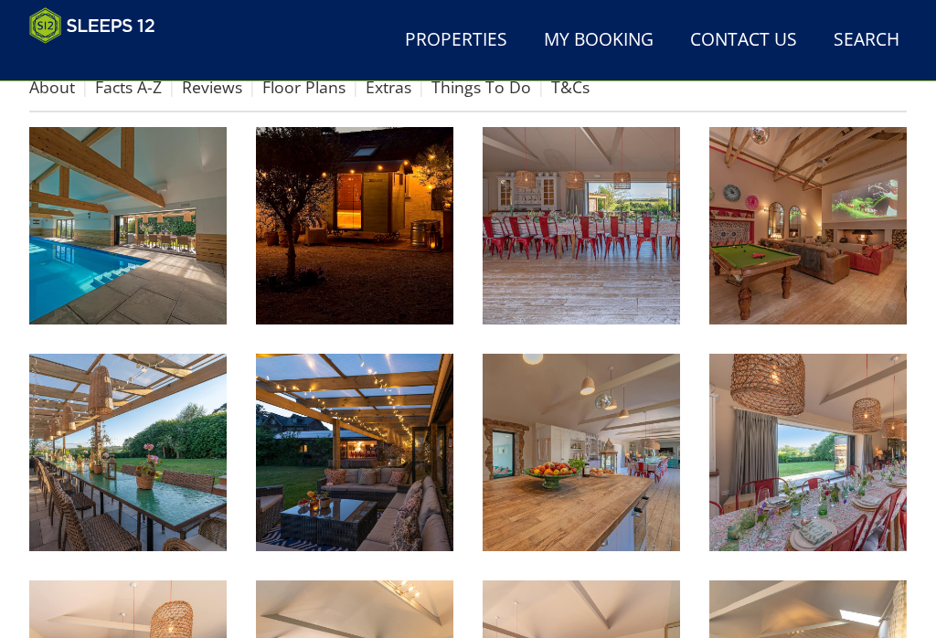
click at [142, 231] on img at bounding box center [127, 225] width 197 height 197
click at [626, 255] on img at bounding box center [580, 225] width 197 height 197
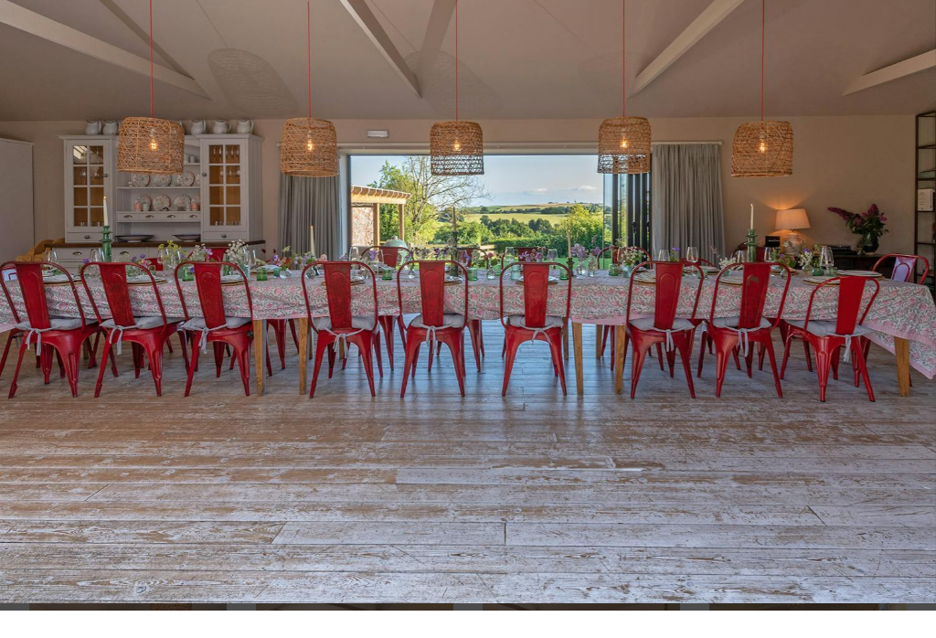
scroll to position [658, 0]
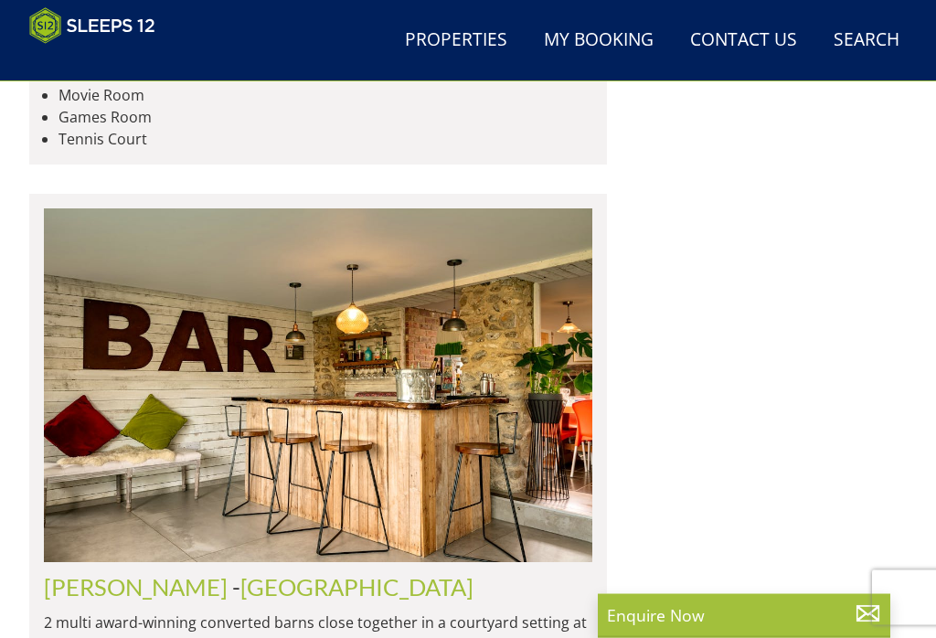
scroll to position [6487, 0]
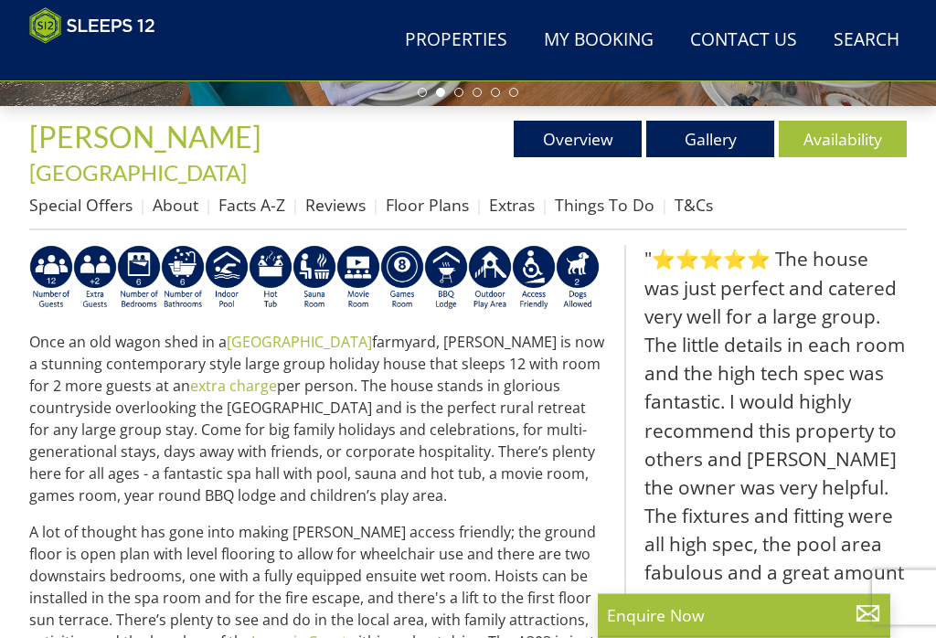
scroll to position [539, 0]
click at [704, 132] on link "Gallery" at bounding box center [710, 139] width 128 height 37
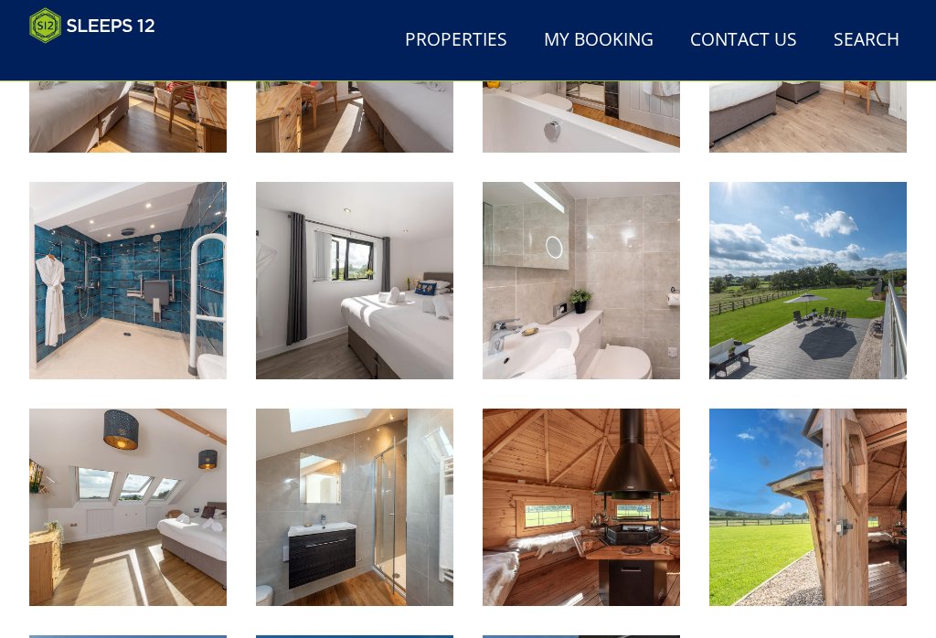
scroll to position [1737, 0]
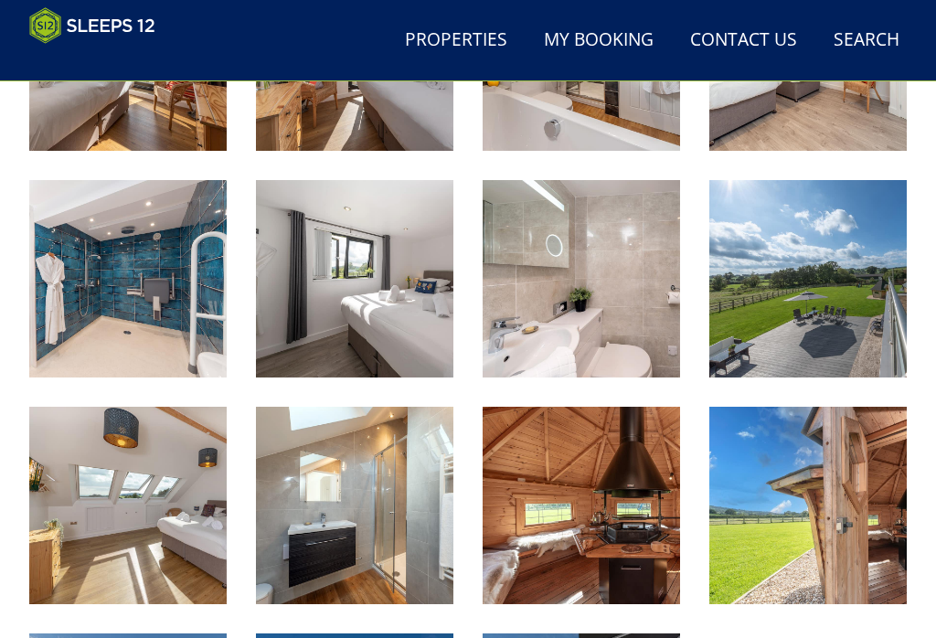
click at [844, 254] on img at bounding box center [807, 278] width 197 height 197
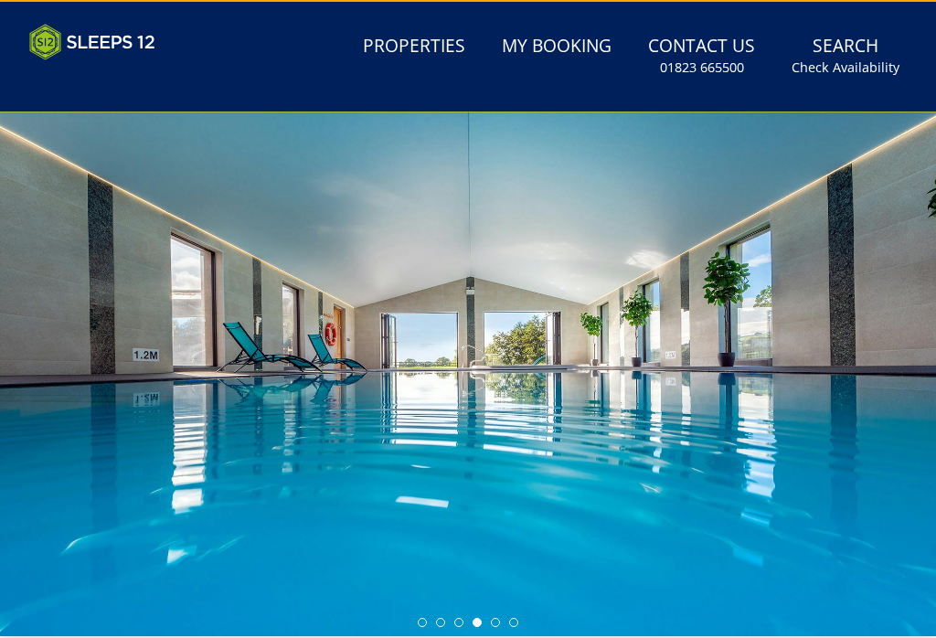
scroll to position [0, 0]
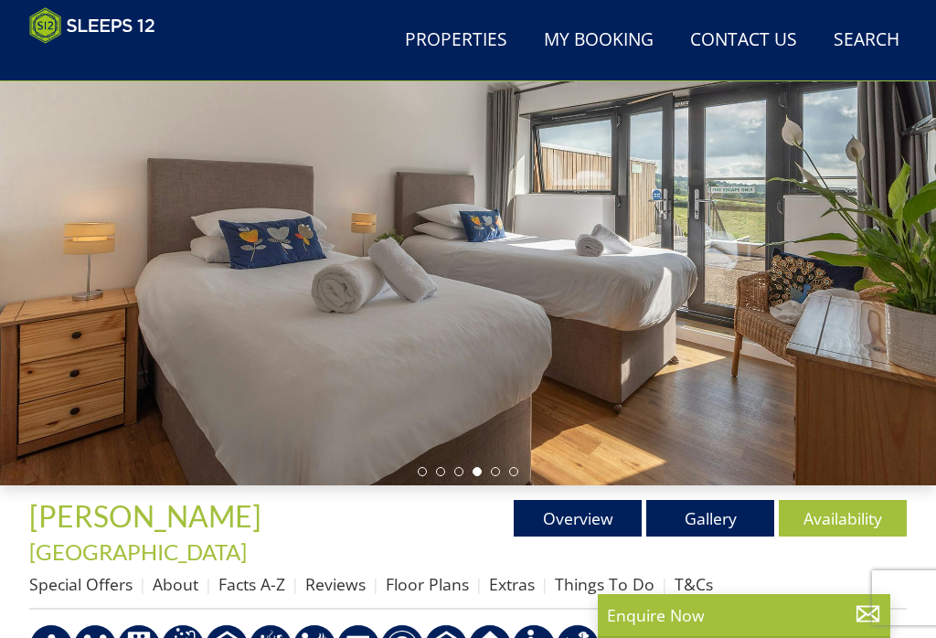
scroll to position [253, 0]
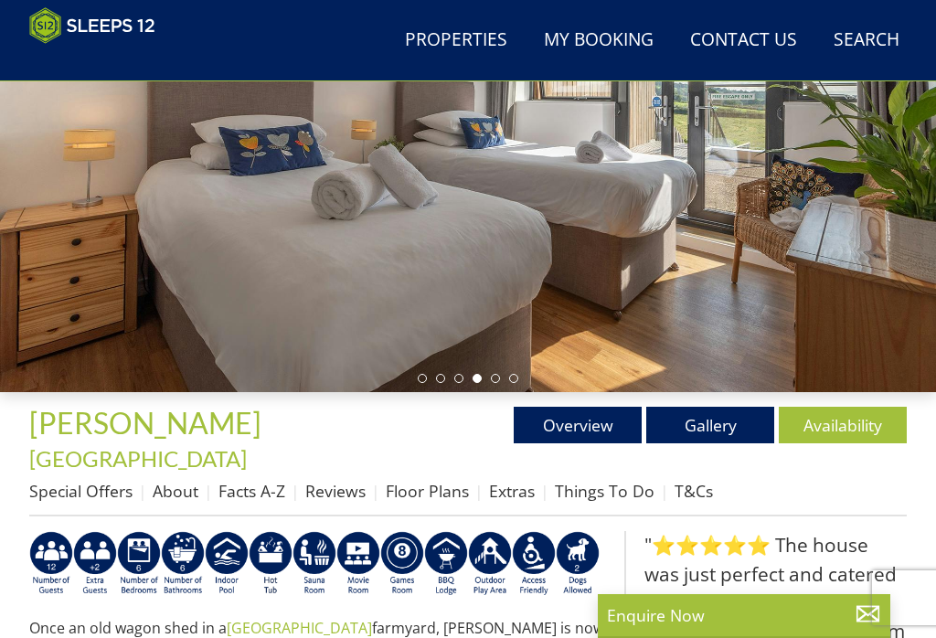
click at [452, 480] on link "Floor Plans" at bounding box center [427, 491] width 83 height 22
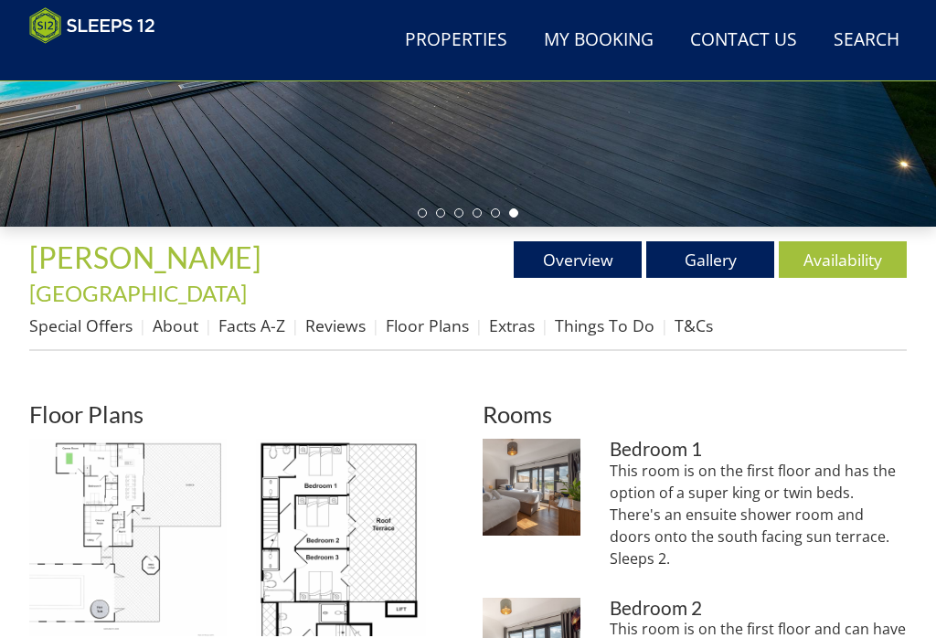
scroll to position [418, 0]
click at [840, 251] on link "Availability" at bounding box center [842, 259] width 128 height 37
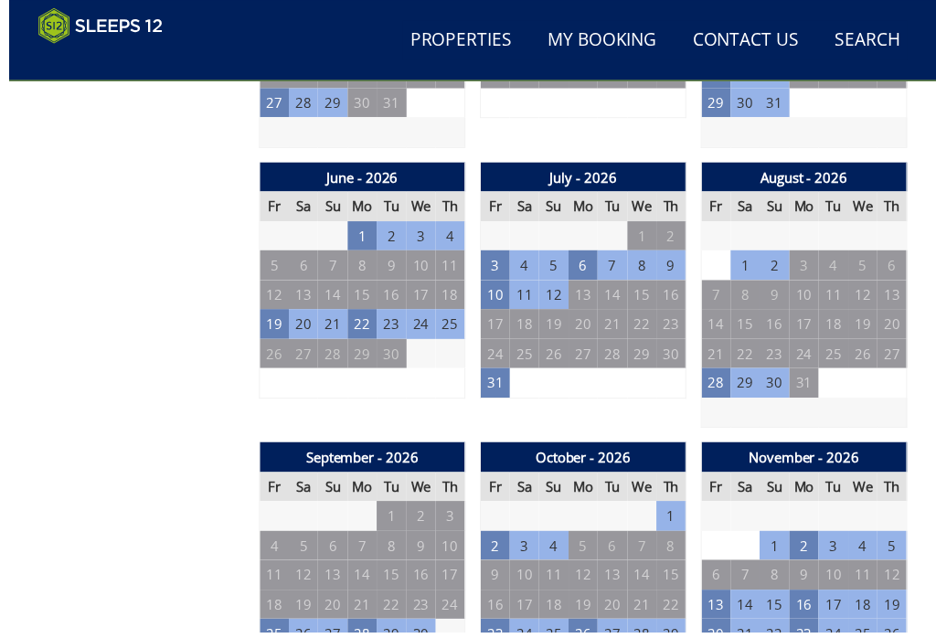
scroll to position [1475, 0]
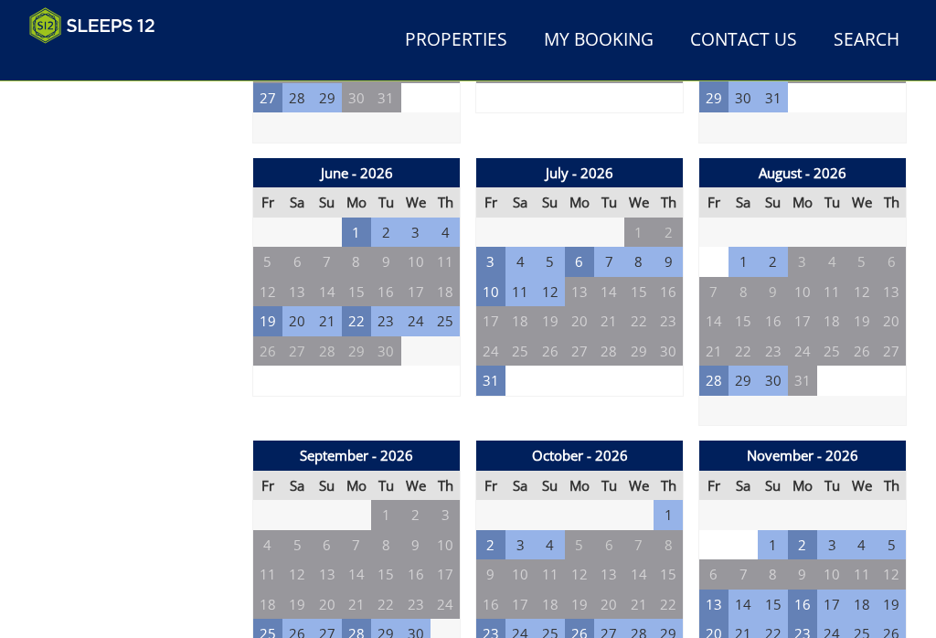
click at [586, 247] on td "6" at bounding box center [579, 262] width 29 height 30
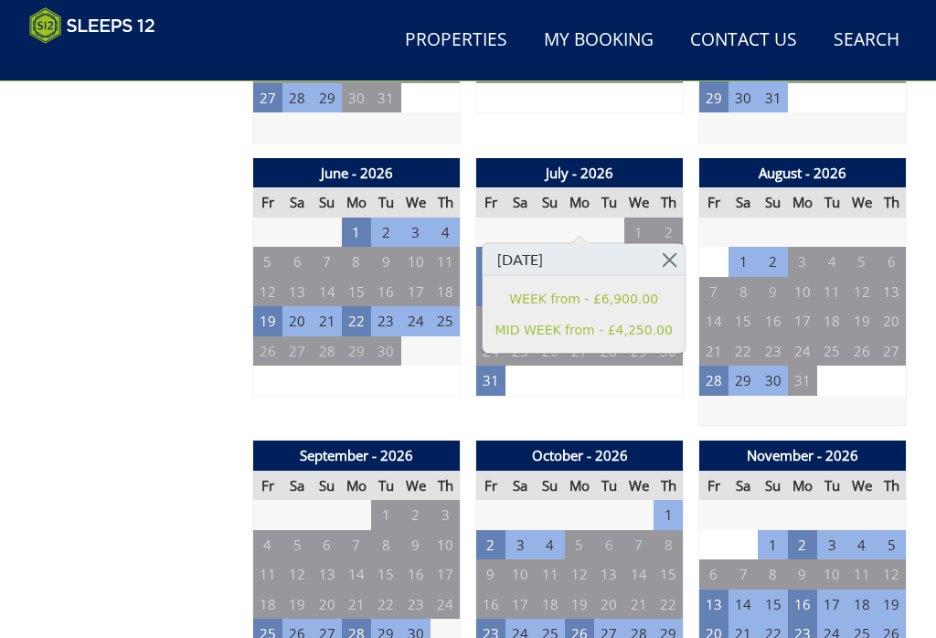
click at [673, 247] on link at bounding box center [669, 260] width 32 height 32
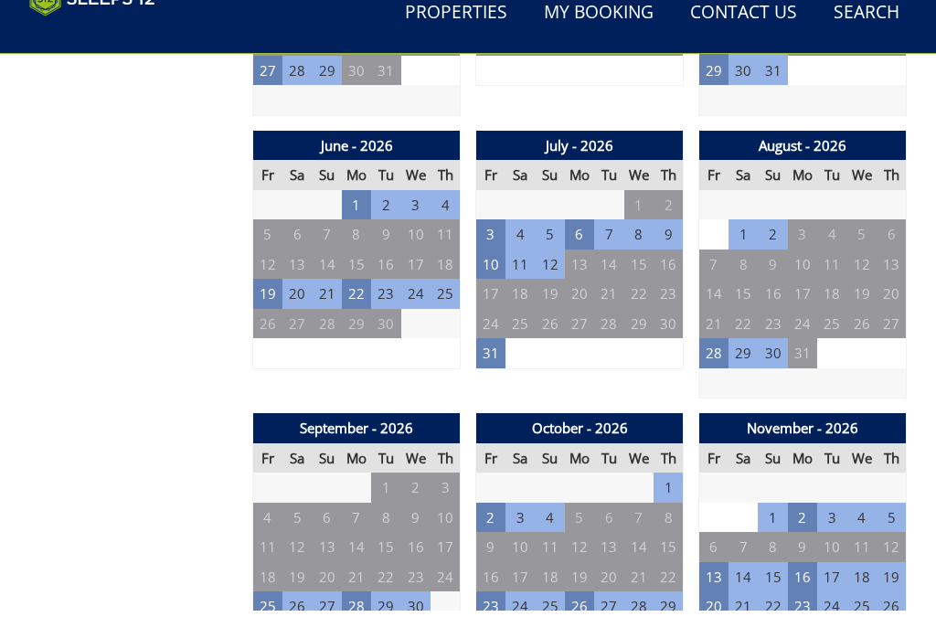
scroll to position [1503, 0]
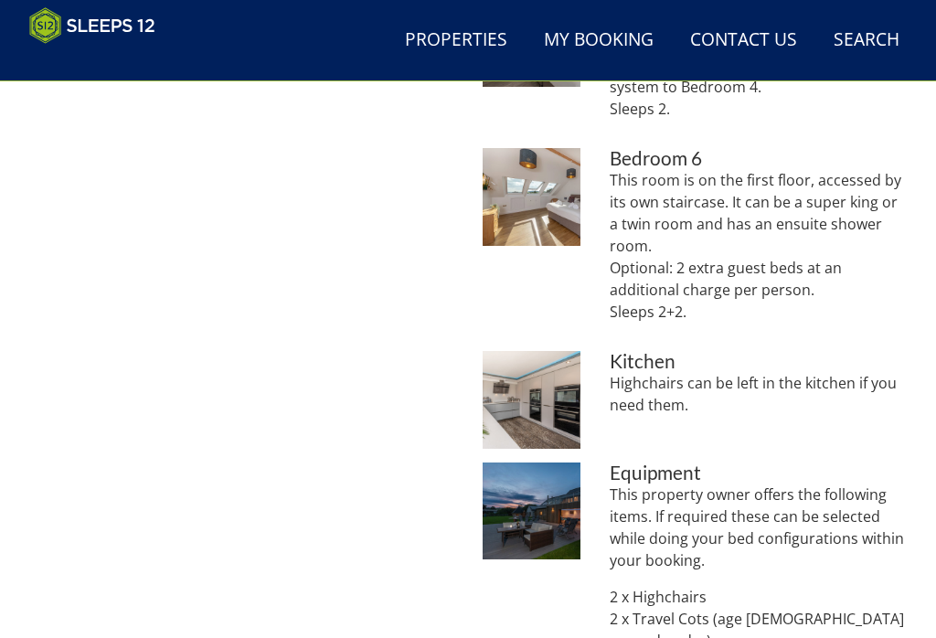
scroll to position [418, 0]
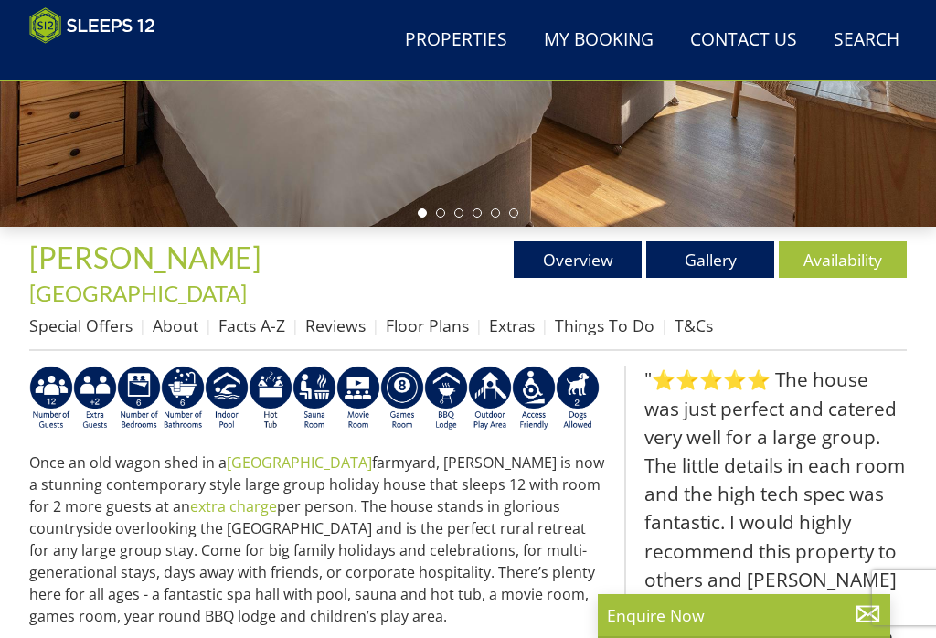
scroll to position [253, 0]
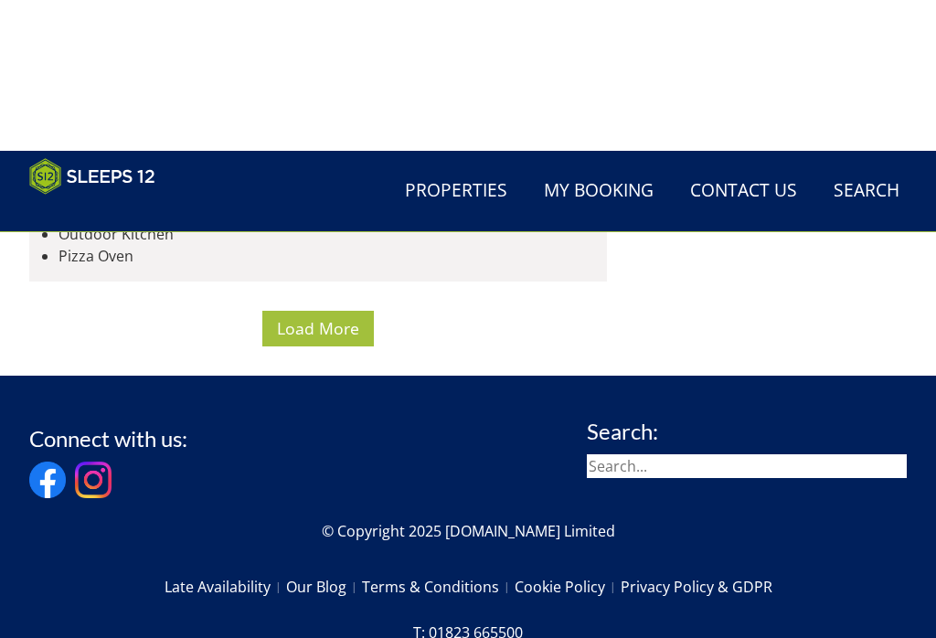
scroll to position [10312, 0]
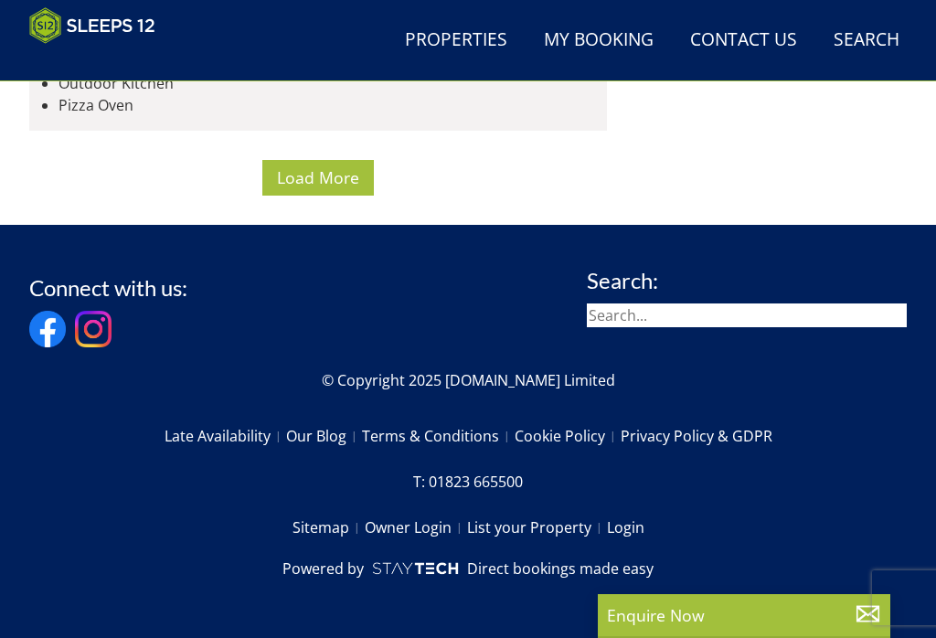
click at [330, 188] on span "Load More" at bounding box center [318, 177] width 82 height 22
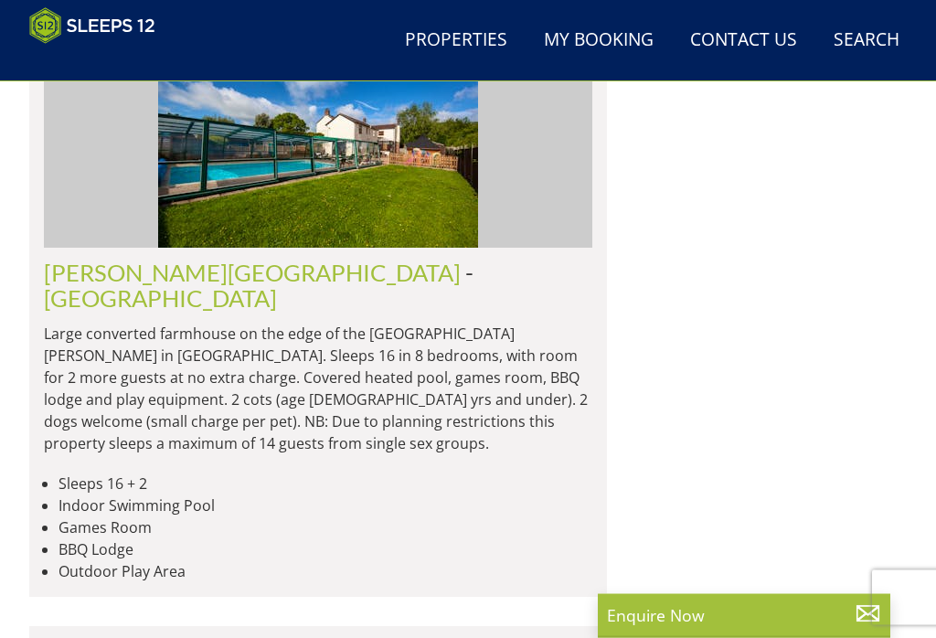
scroll to position [12132, 0]
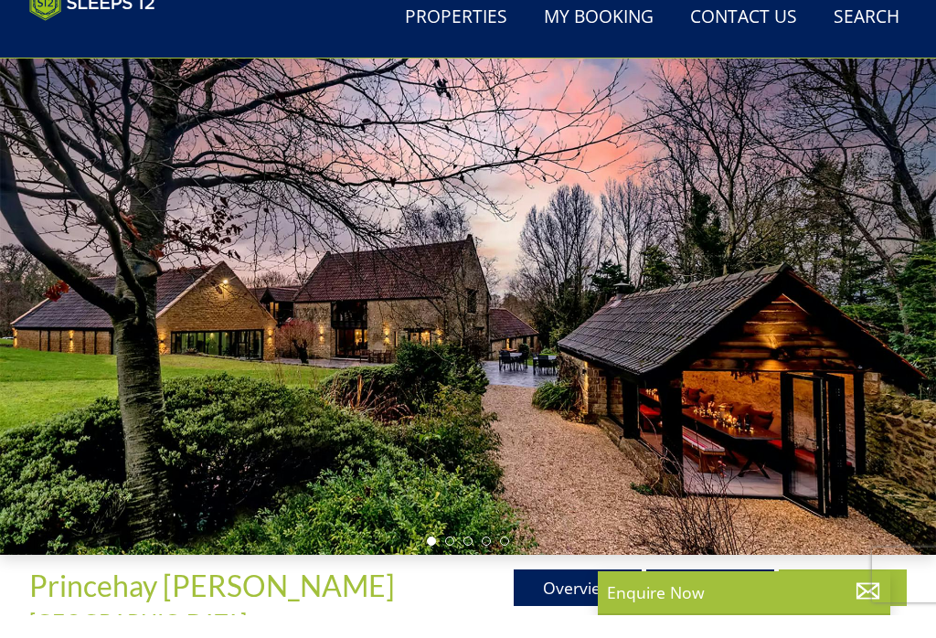
scroll to position [169, 0]
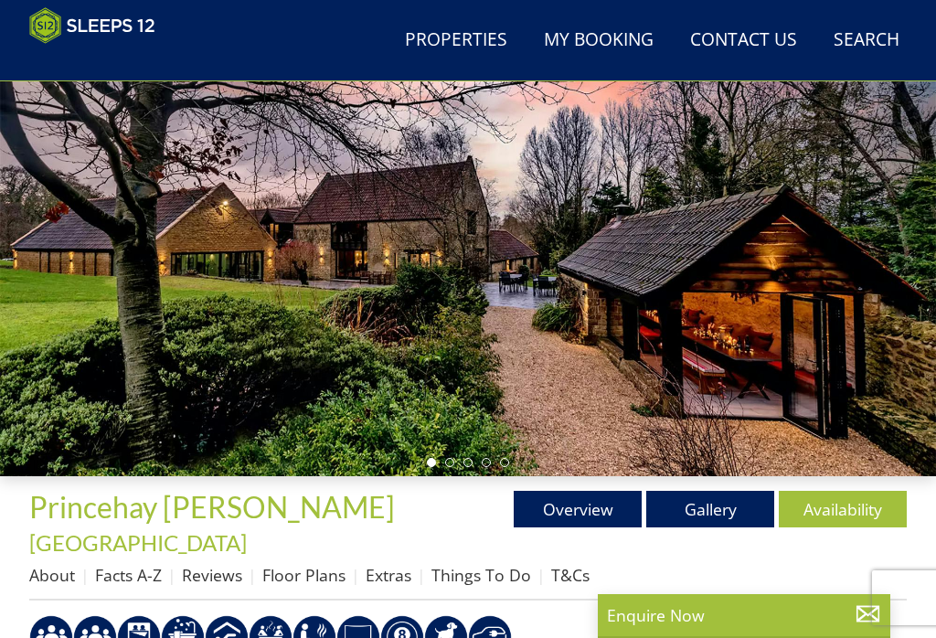
click at [731, 521] on link "Gallery" at bounding box center [710, 509] width 128 height 37
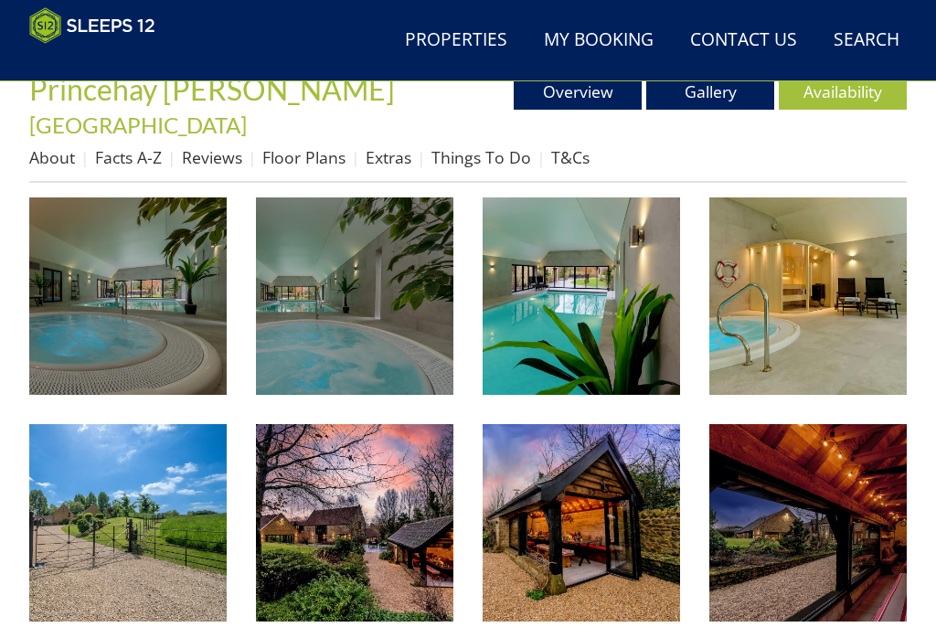
scroll to position [588, 0]
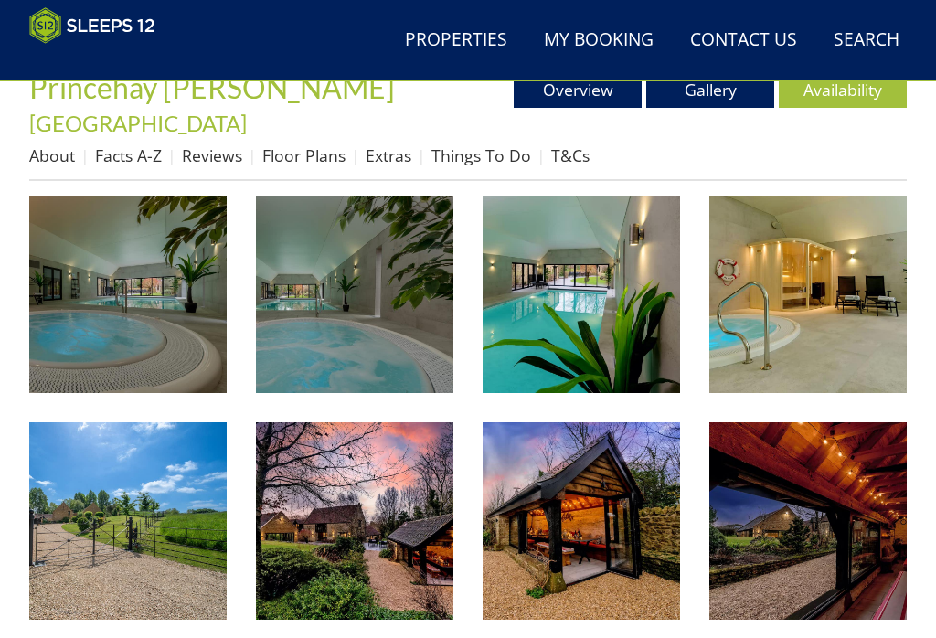
click at [590, 503] on img at bounding box center [580, 520] width 197 height 197
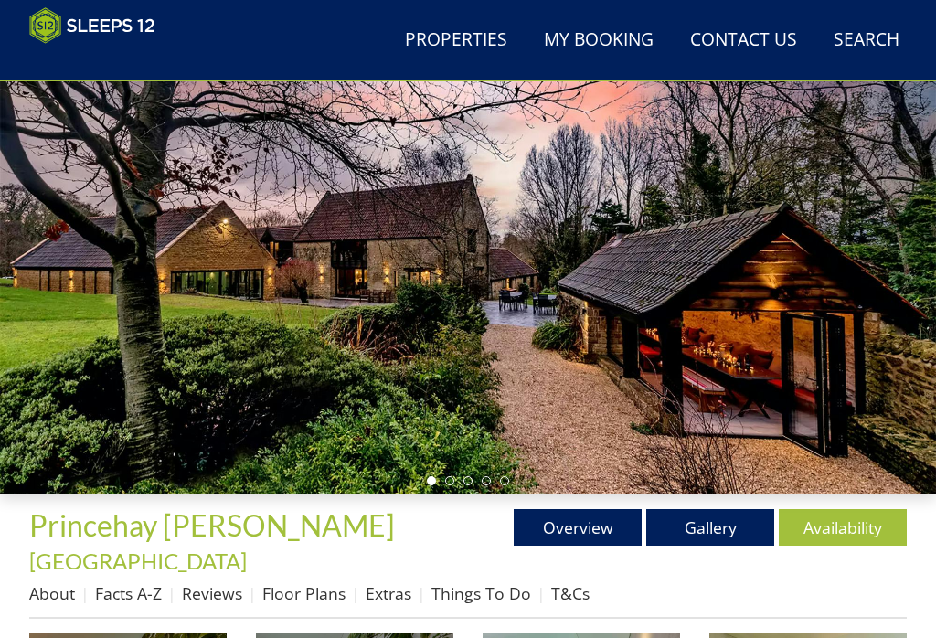
scroll to position [151, 0]
click at [324, 582] on link "Floor Plans" at bounding box center [303, 593] width 83 height 22
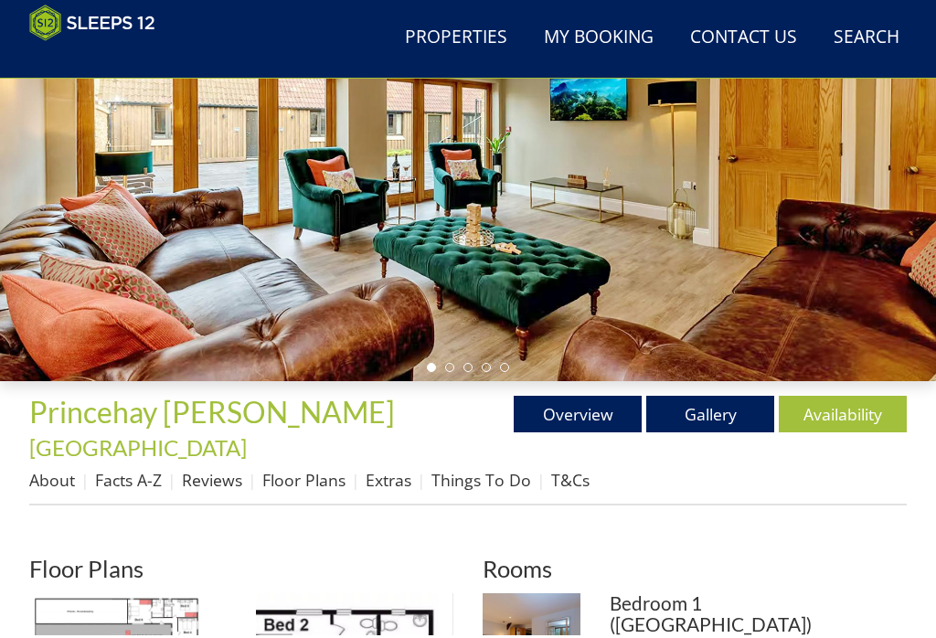
scroll to position [264, 0]
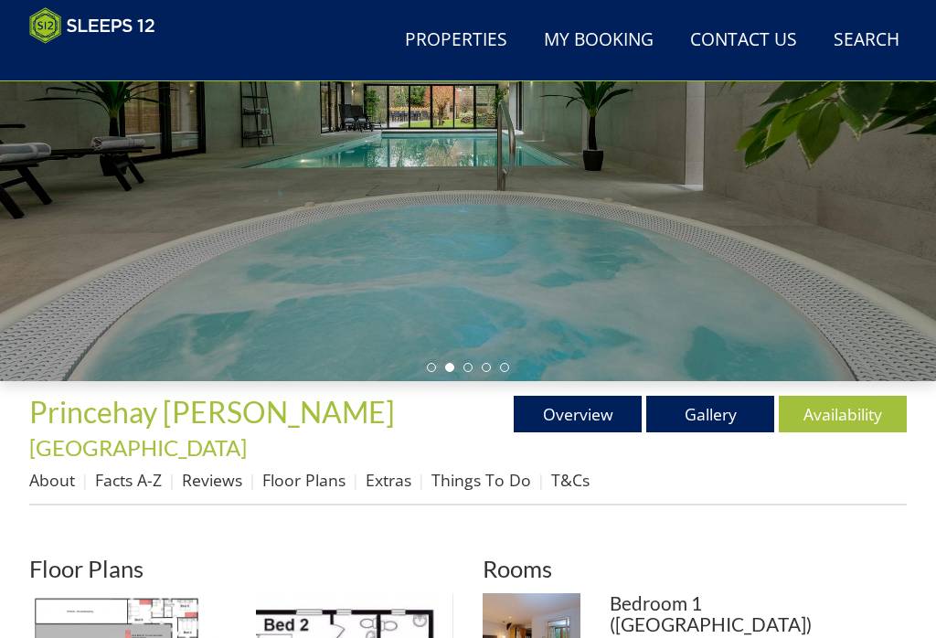
click at [228, 469] on link "Reviews" at bounding box center [212, 480] width 60 height 22
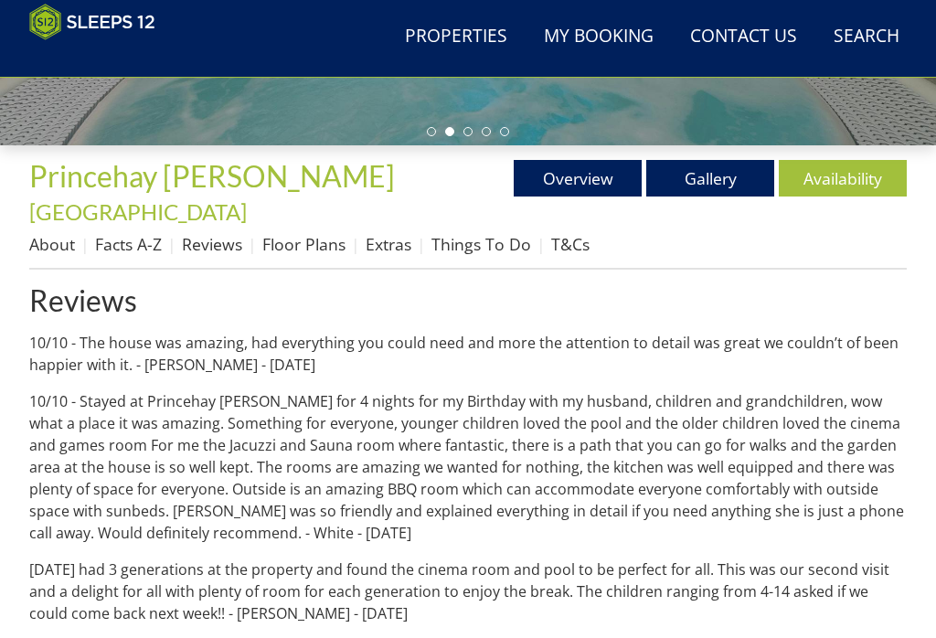
scroll to position [501, 0]
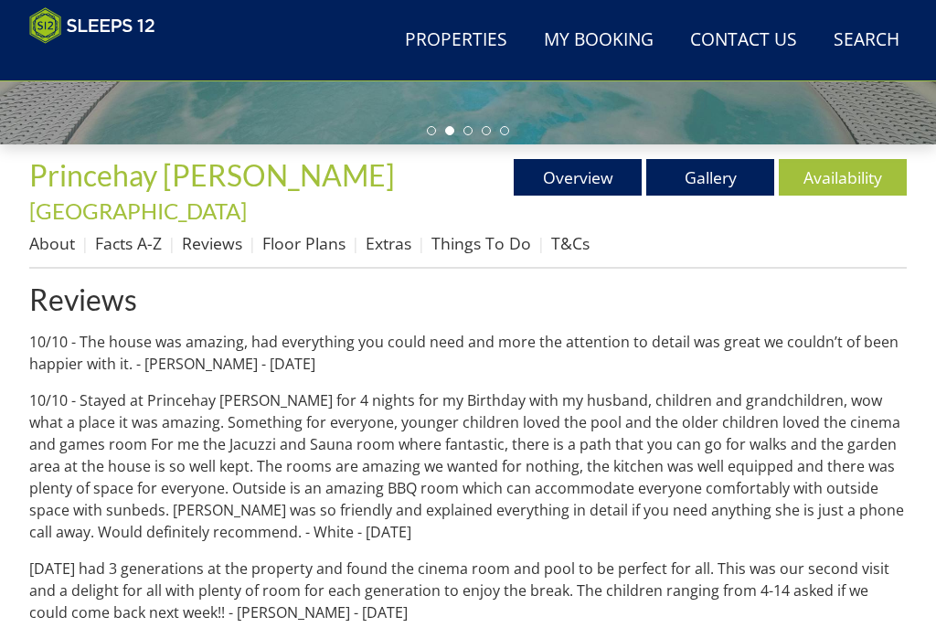
click at [851, 175] on link "Availability" at bounding box center [842, 177] width 128 height 37
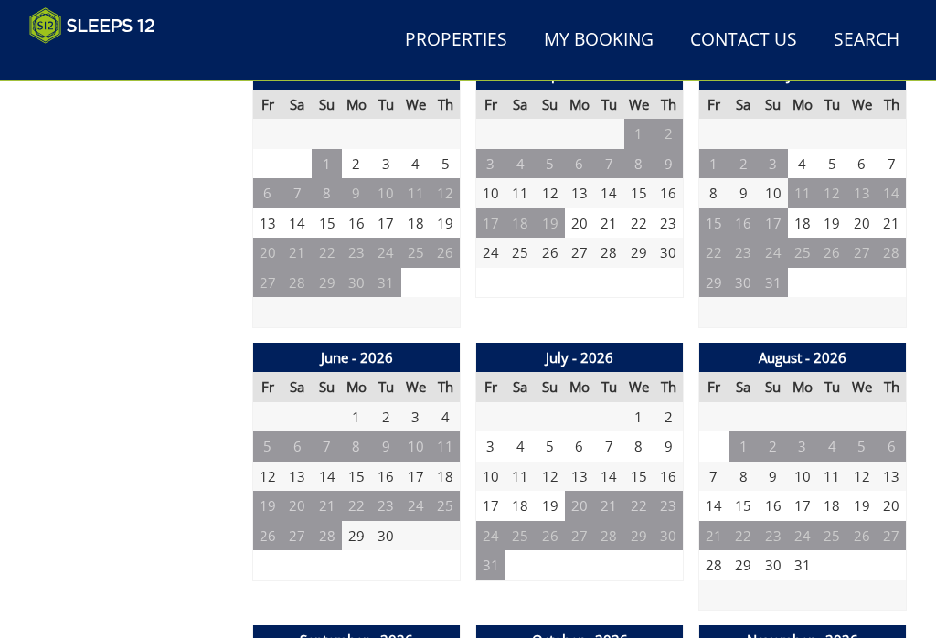
scroll to position [1290, 0]
click at [588, 431] on td "6" at bounding box center [579, 446] width 29 height 30
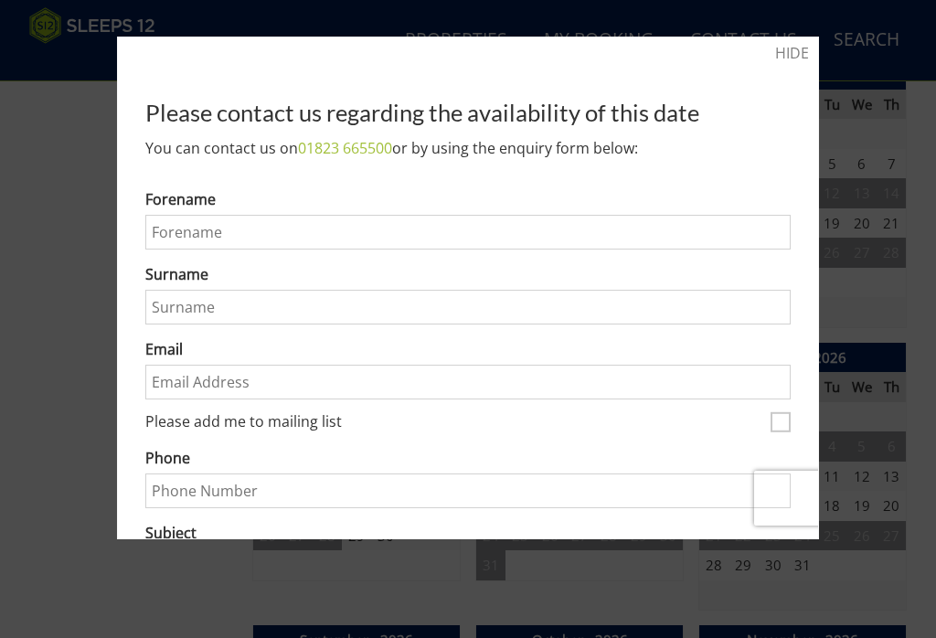
click at [797, 56] on link "HIDE" at bounding box center [792, 53] width 34 height 22
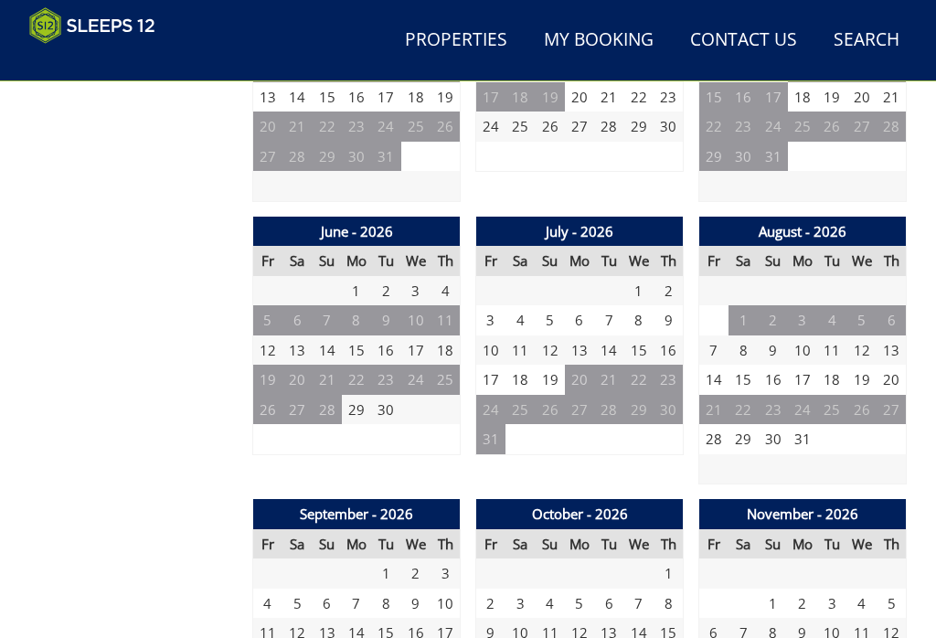
scroll to position [1416, 0]
click at [503, 305] on td "3" at bounding box center [490, 320] width 29 height 30
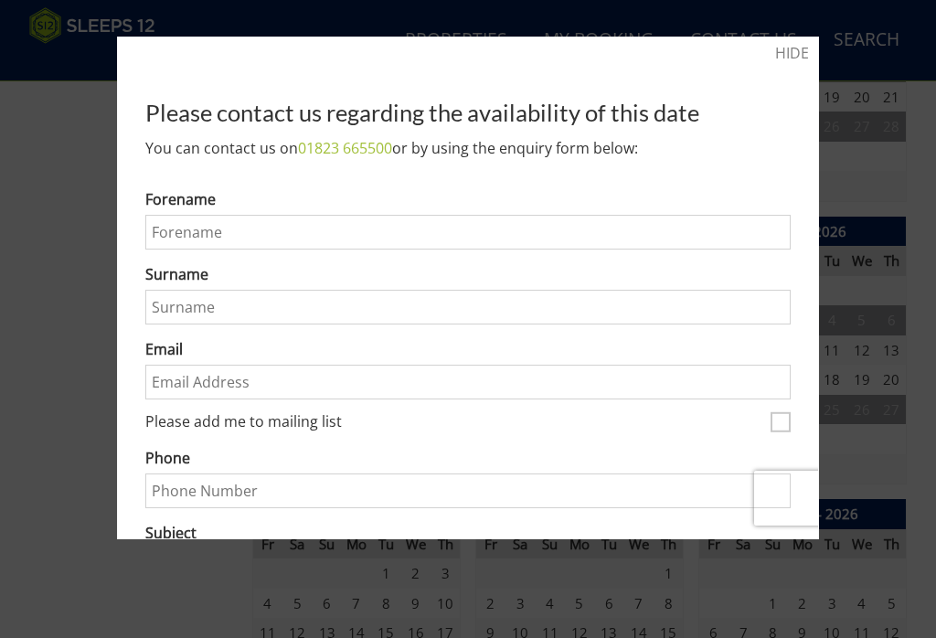
click at [799, 53] on link "HIDE" at bounding box center [792, 53] width 34 height 22
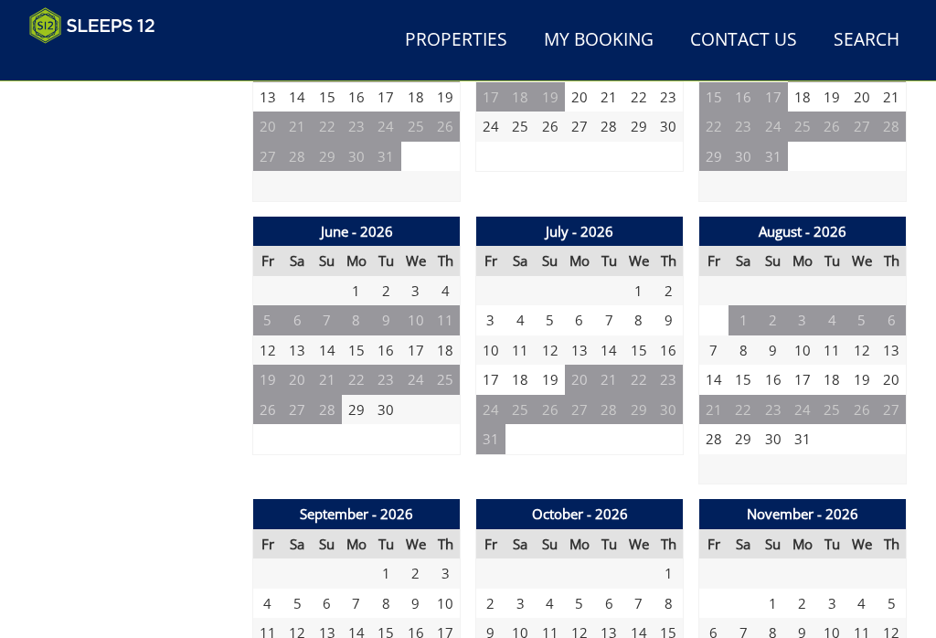
click at [586, 305] on td "6" at bounding box center [579, 320] width 29 height 30
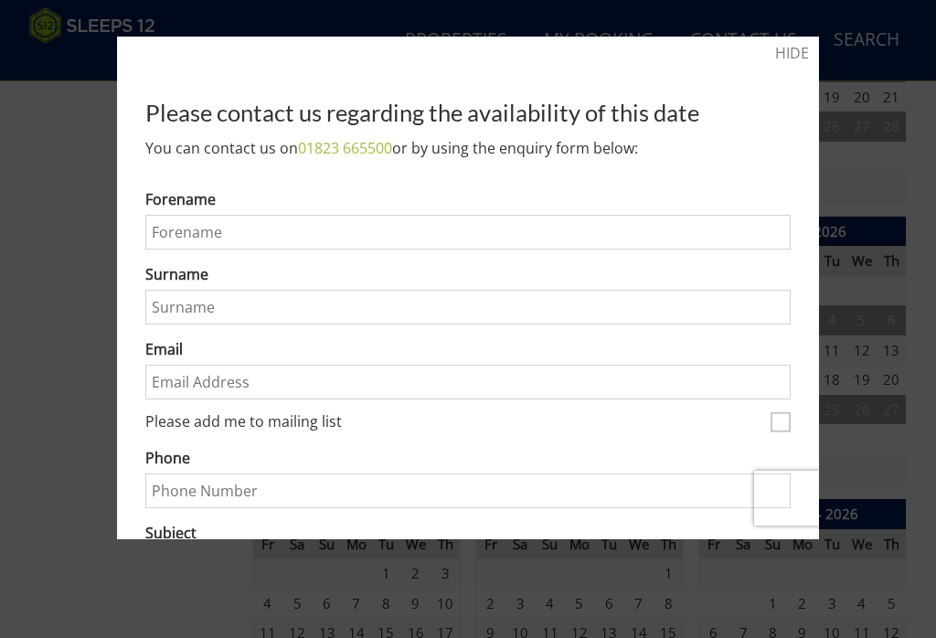
click at [787, 50] on link "HIDE" at bounding box center [792, 53] width 34 height 22
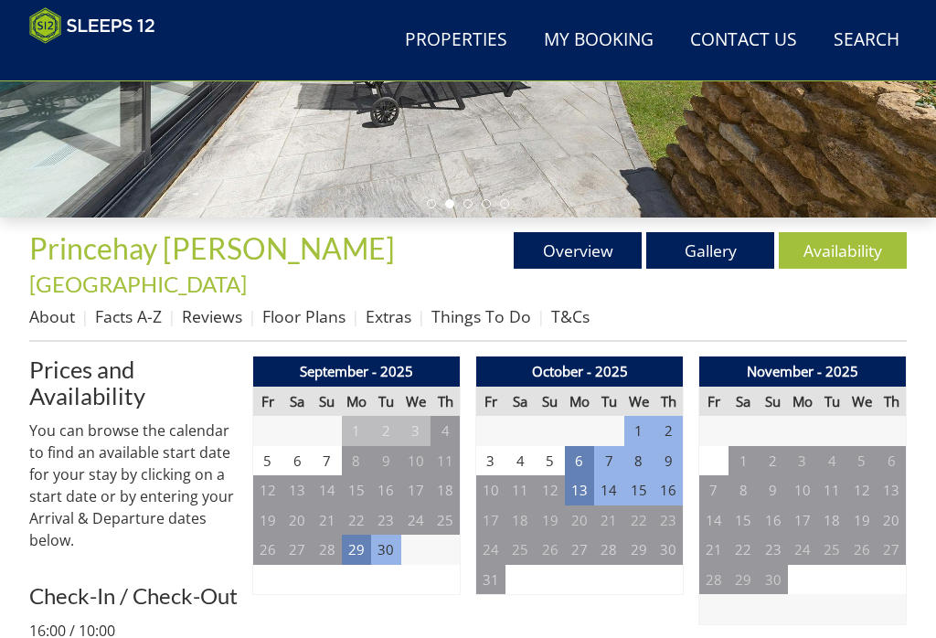
scroll to position [418, 0]
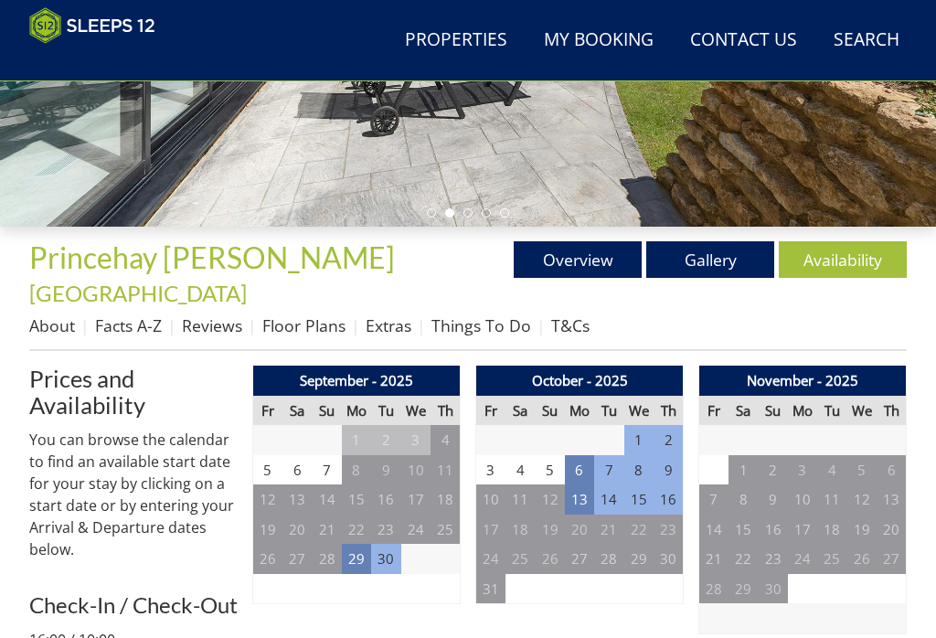
click at [892, 243] on link "Availability" at bounding box center [842, 259] width 128 height 37
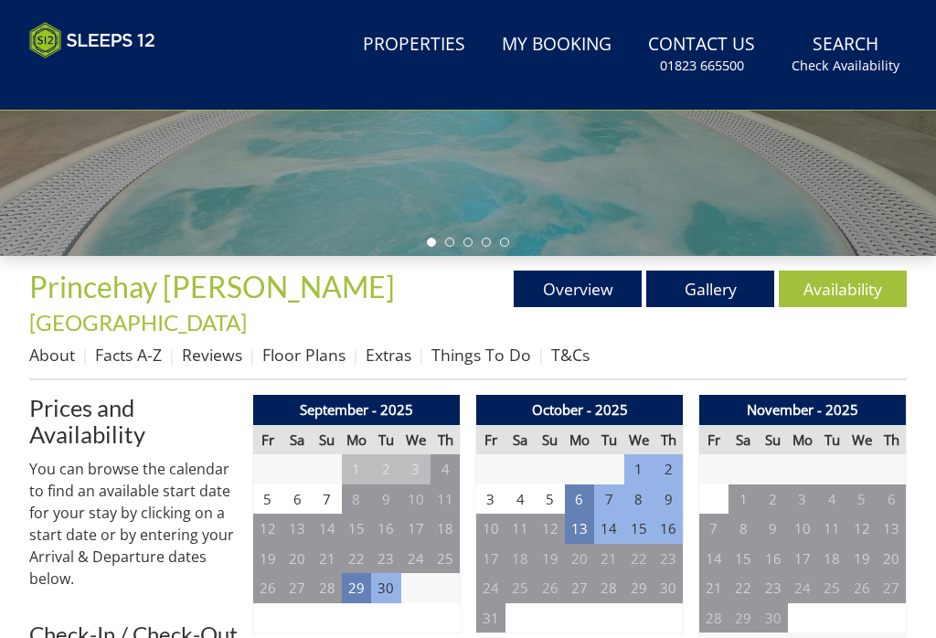
scroll to position [0, 0]
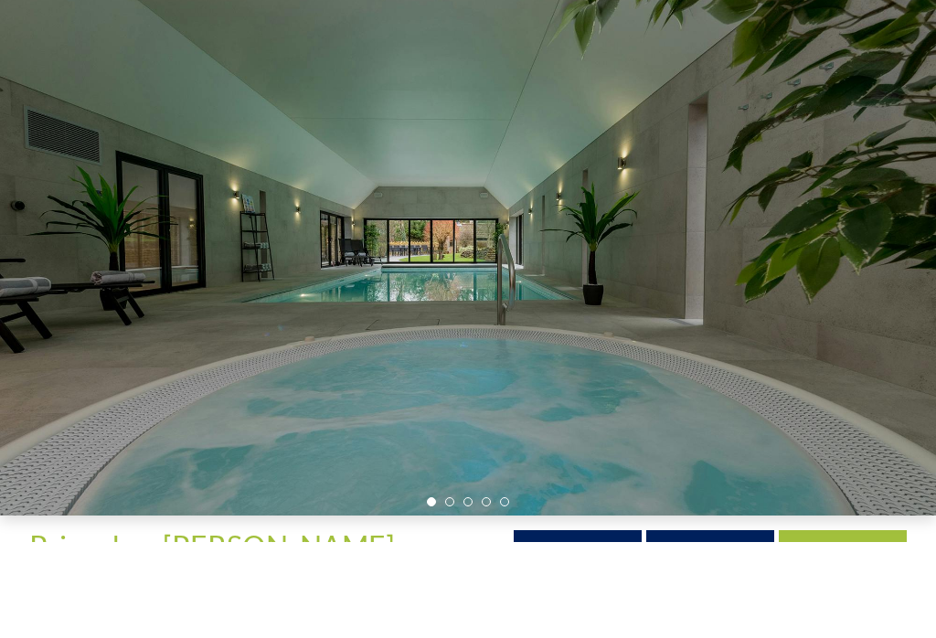
scroll to position [187, 0]
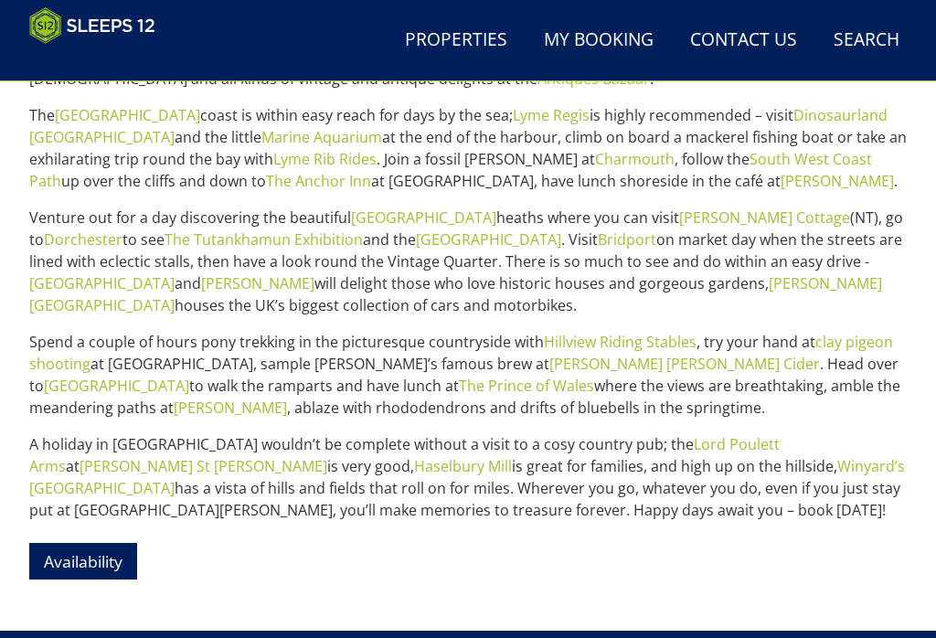
scroll to position [981, 0]
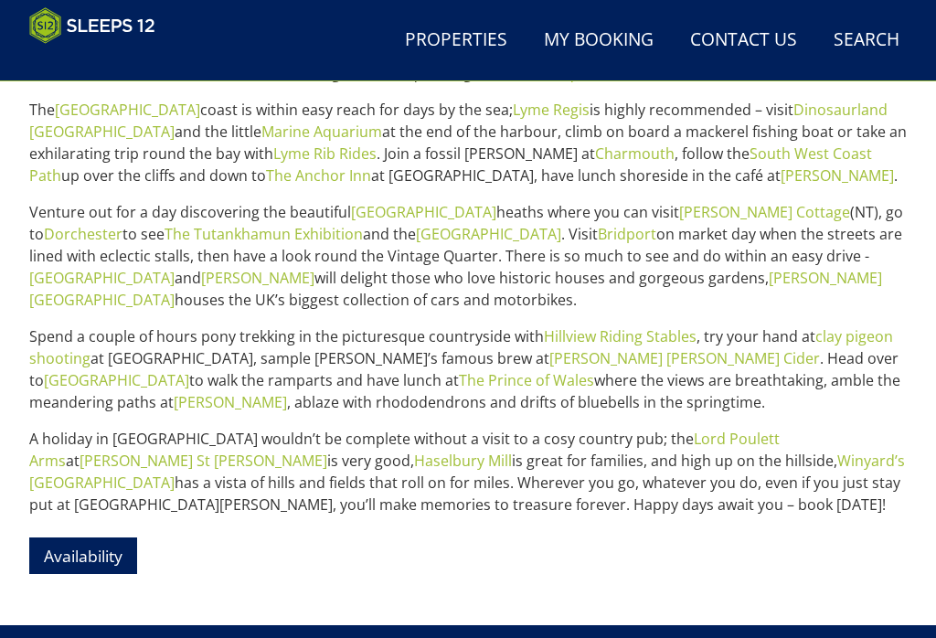
click at [98, 537] on link "Availability" at bounding box center [83, 555] width 108 height 36
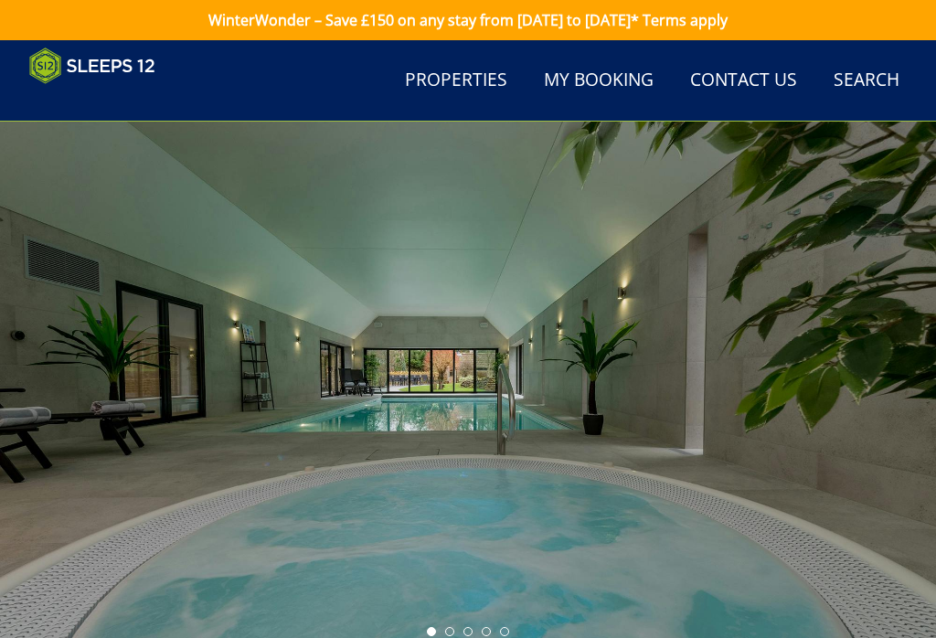
scroll to position [981, 0]
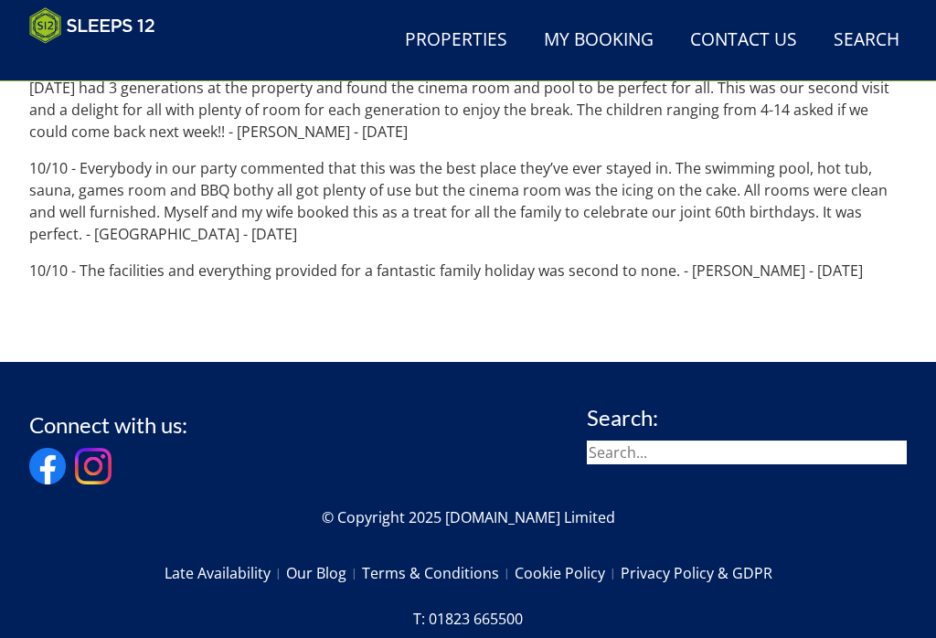
scroll to position [187, 0]
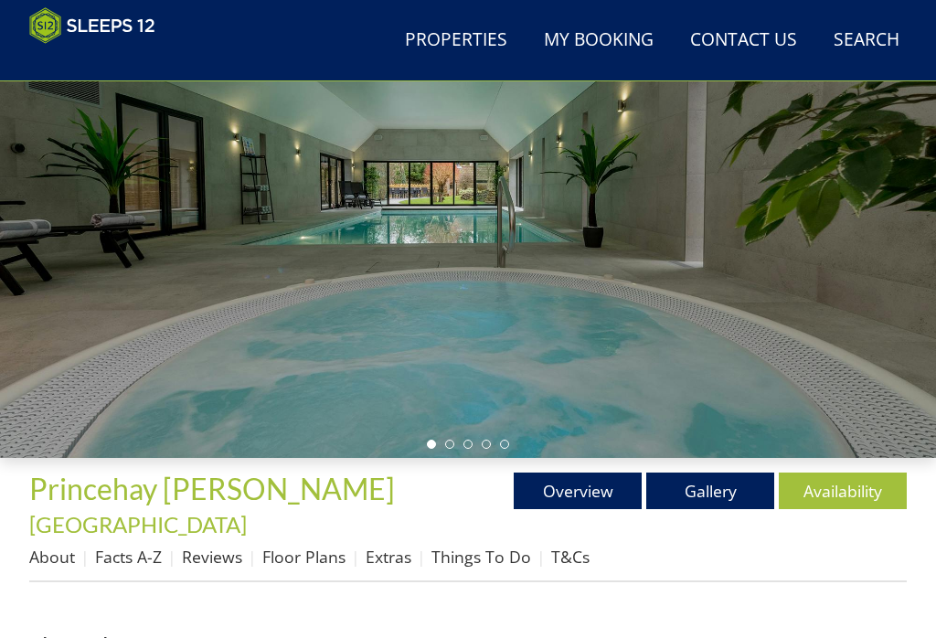
scroll to position [264, 0]
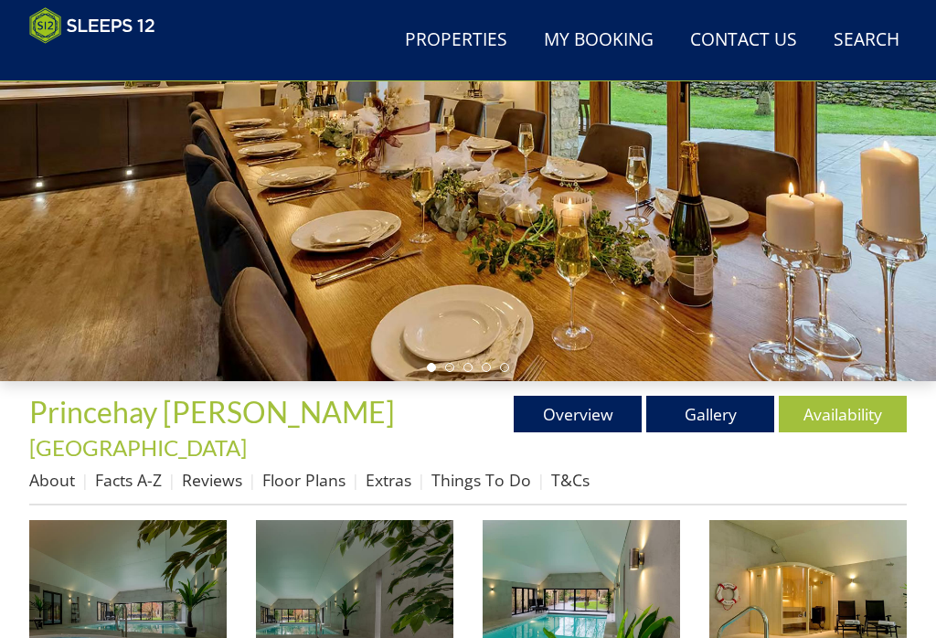
scroll to position [151, 0]
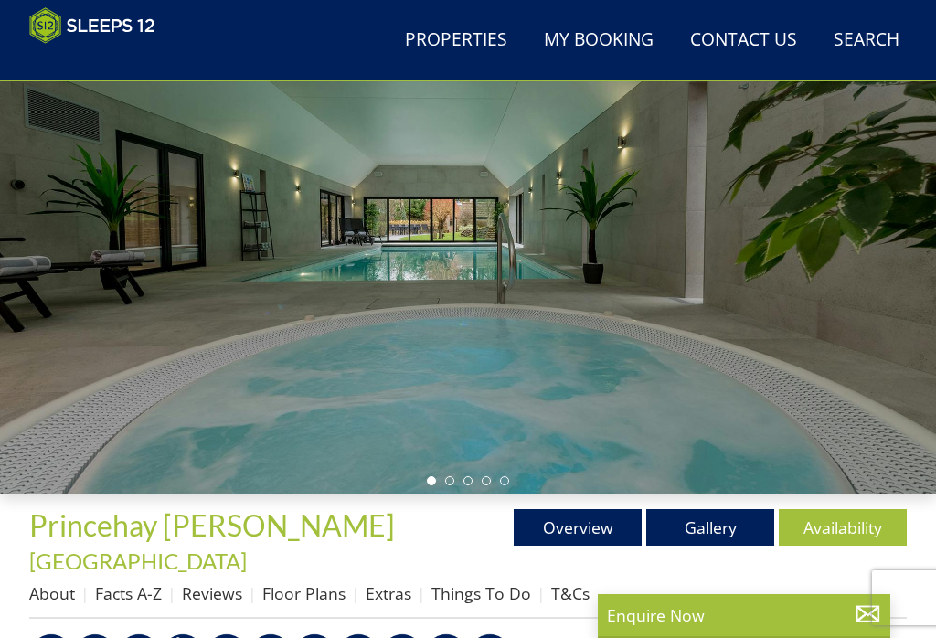
scroll to position [169, 0]
